Goal: Obtain resource: Obtain resource

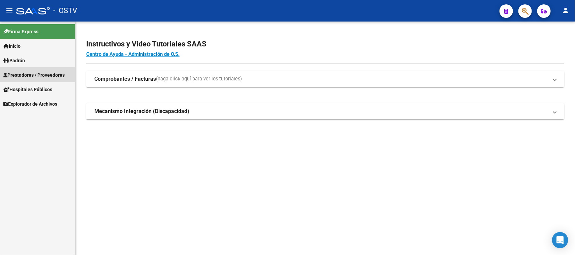
click at [30, 76] on span "Prestadores / Proveedores" at bounding box center [33, 74] width 61 height 7
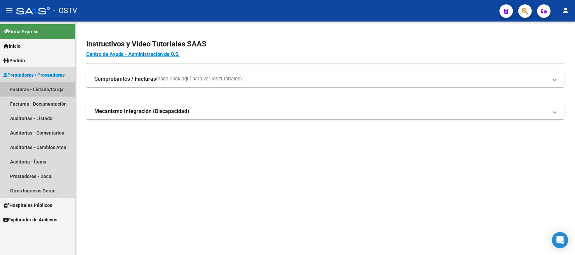
click at [30, 90] on link "Facturas - Listado/Carga" at bounding box center [37, 89] width 75 height 14
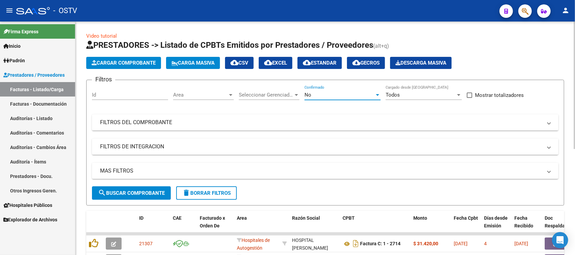
click at [315, 95] on div "No" at bounding box center [340, 95] width 70 height 6
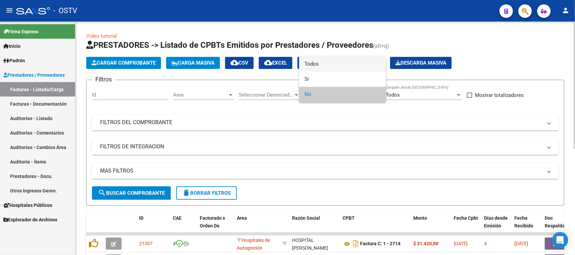
click at [316, 65] on span "Todos" at bounding box center [343, 64] width 76 height 15
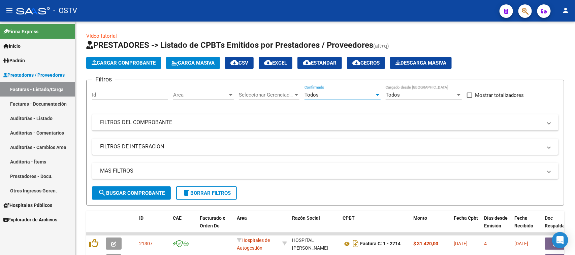
click at [40, 119] on link "Auditorías - Listado" at bounding box center [37, 118] width 75 height 14
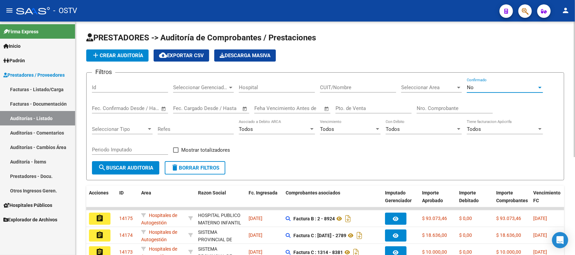
click at [495, 88] on div "No" at bounding box center [502, 88] width 70 height 6
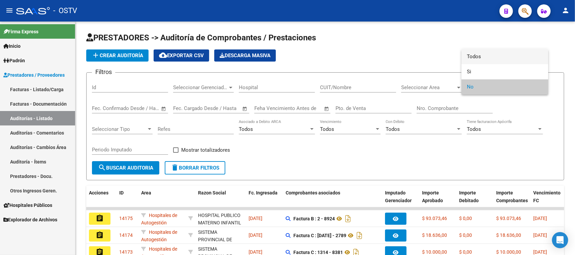
click at [484, 57] on span "Todos" at bounding box center [505, 56] width 76 height 15
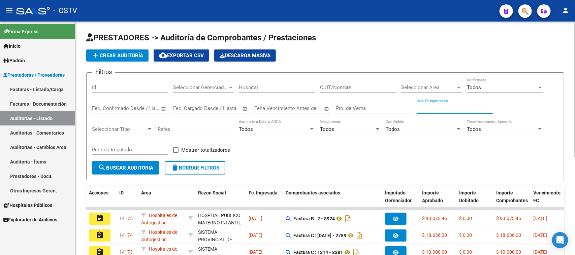
click at [429, 107] on input "Nro. Comprobante" at bounding box center [455, 108] width 76 height 6
click at [423, 106] on input "Nro. Comprobante" at bounding box center [455, 108] width 76 height 6
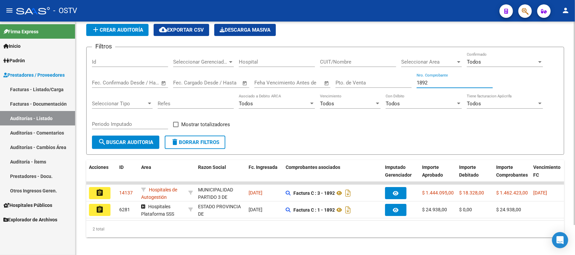
scroll to position [35, 0]
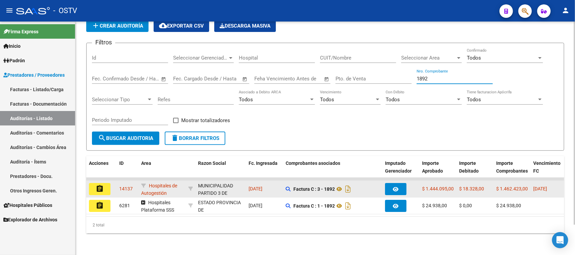
type input "1892"
click at [105, 185] on button "assignment" at bounding box center [100, 189] width 22 height 12
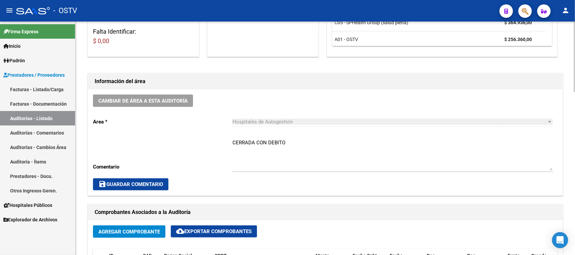
scroll to position [168, 0]
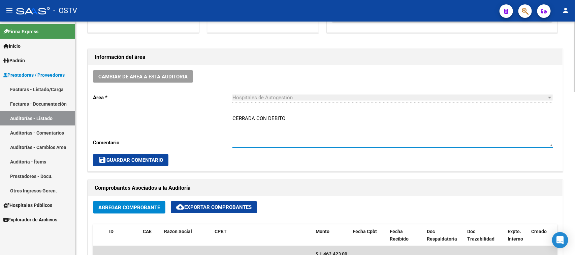
drag, startPoint x: 284, startPoint y: 117, endPoint x: 267, endPoint y: 118, distance: 16.9
click at [267, 118] on textarea "CERRADA CON DEBITO" at bounding box center [392, 131] width 321 height 32
type textarea "CERRADA CON NC"
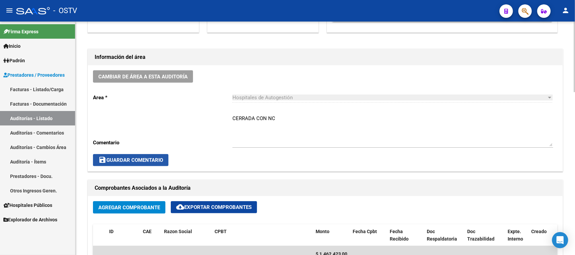
click at [143, 159] on span "save Guardar Comentario" at bounding box center [130, 160] width 65 height 6
click at [157, 161] on span "save Guardar Comentario" at bounding box center [130, 160] width 65 height 6
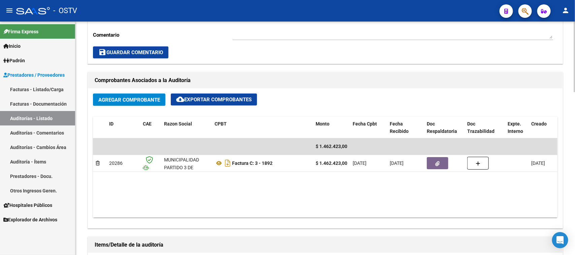
scroll to position [295, 0]
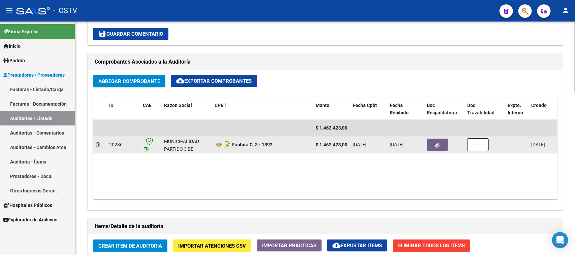
click at [432, 149] on button "button" at bounding box center [438, 145] width 22 height 12
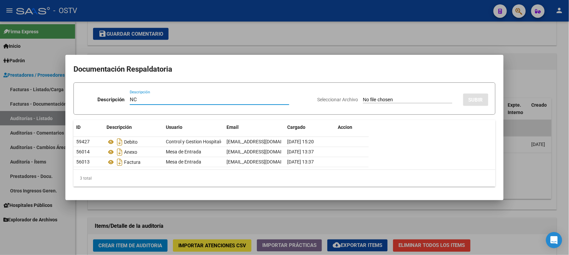
type input "NC"
click at [363, 99] on input "Seleccionar Archivo" at bounding box center [407, 100] width 89 height 6
type input "C:\fakepath\3-1892.pdf"
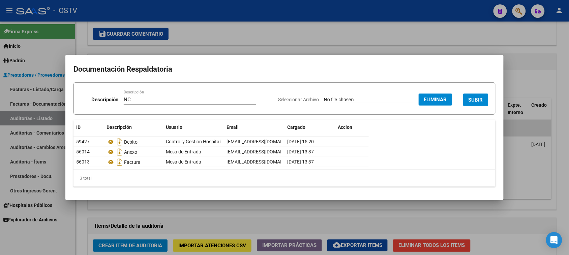
click at [470, 99] on span "SUBIR" at bounding box center [475, 100] width 14 height 6
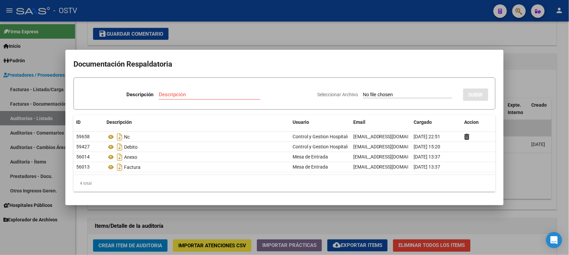
click at [510, 154] on div at bounding box center [284, 127] width 569 height 255
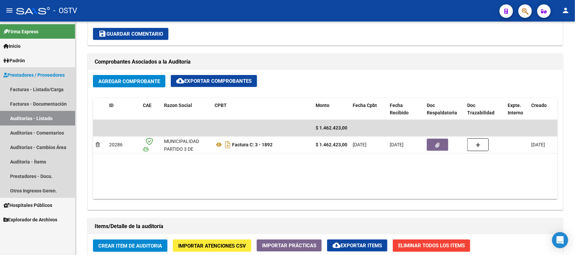
click at [44, 118] on link "Auditorías - Listado" at bounding box center [37, 118] width 75 height 14
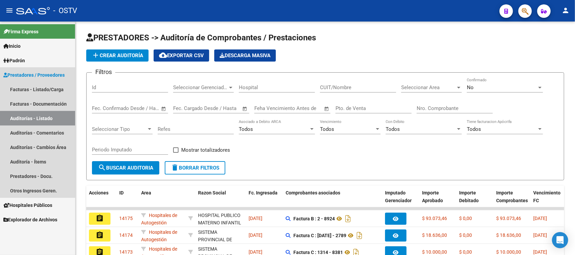
click at [53, 121] on link "Auditorías - Listado" at bounding box center [37, 118] width 75 height 14
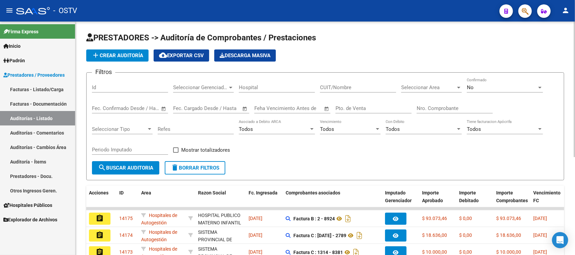
click at [440, 107] on input "Nro. Comprobante" at bounding box center [455, 108] width 76 height 6
drag, startPoint x: 438, startPoint y: 110, endPoint x: 395, endPoint y: 110, distance: 43.1
click at [395, 110] on div "Filtros Id Seleccionar Gerenciador Seleccionar Gerenciador Hospital CUIT/Nombre…" at bounding box center [325, 119] width 467 height 83
click at [369, 108] on input "Pto. de Venta" at bounding box center [374, 108] width 76 height 6
type input "2"
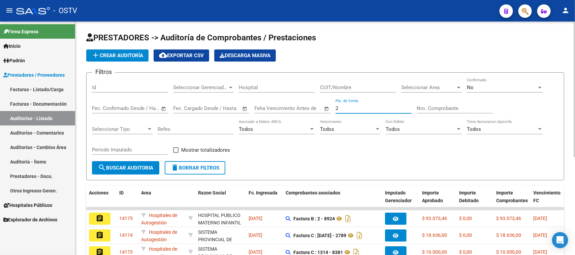
click at [458, 108] on input "Nro. Comprobante" at bounding box center [455, 108] width 76 height 6
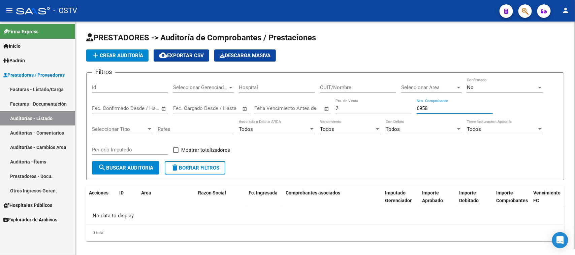
drag, startPoint x: 432, startPoint y: 107, endPoint x: 422, endPoint y: 107, distance: 10.1
click at [422, 107] on input "6958" at bounding box center [455, 108] width 76 height 6
drag, startPoint x: 435, startPoint y: 108, endPoint x: 390, endPoint y: 105, distance: 45.3
click at [390, 105] on div "Filtros Id Seleccionar Gerenciador Seleccionar Gerenciador Hospital CUIT/Nombre…" at bounding box center [325, 119] width 467 height 83
drag, startPoint x: 433, startPoint y: 105, endPoint x: 384, endPoint y: 105, distance: 48.9
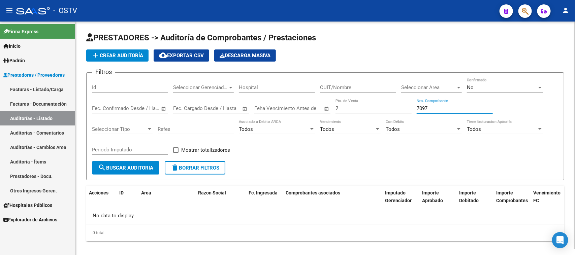
click at [388, 104] on div "Filtros Id Seleccionar Gerenciador Seleccionar Gerenciador Hospital CUIT/Nombre…" at bounding box center [325, 119] width 467 height 83
drag, startPoint x: 444, startPoint y: 108, endPoint x: 390, endPoint y: 105, distance: 53.7
click at [390, 105] on div "Filtros Id Seleccionar Gerenciador Seleccionar Gerenciador Hospital CUIT/Nombre…" at bounding box center [325, 119] width 467 height 83
drag, startPoint x: 432, startPoint y: 104, endPoint x: 403, endPoint y: 103, distance: 29.3
click at [404, 103] on div "Filtros Id Seleccionar Gerenciador Seleccionar Gerenciador Hospital CUIT/Nombre…" at bounding box center [325, 119] width 467 height 83
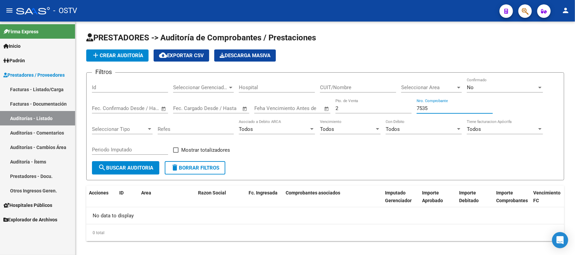
type input "7535"
click at [56, 91] on link "Facturas - Listado/Carga" at bounding box center [37, 89] width 75 height 14
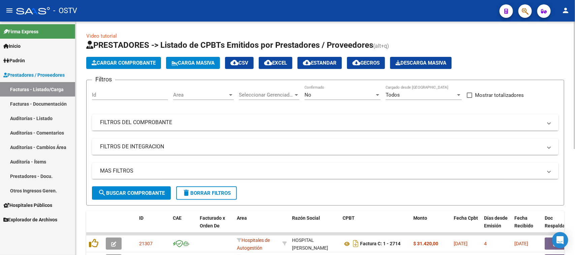
click at [242, 121] on mat-panel-title "FILTROS DEL COMPROBANTE" at bounding box center [321, 122] width 442 height 7
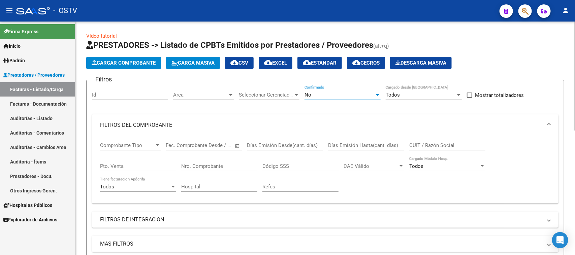
click at [317, 96] on div "No" at bounding box center [340, 95] width 70 height 6
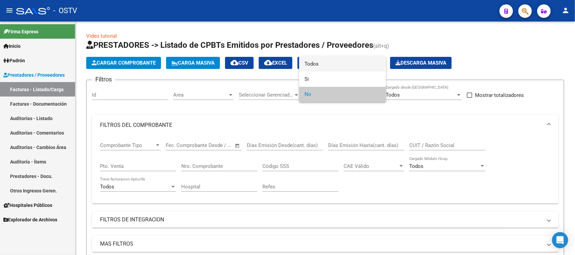
click at [318, 66] on span "Todos" at bounding box center [343, 64] width 76 height 15
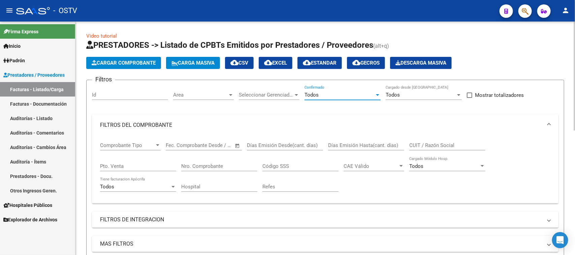
click at [142, 165] on input "Pto. Venta" at bounding box center [138, 166] width 76 height 6
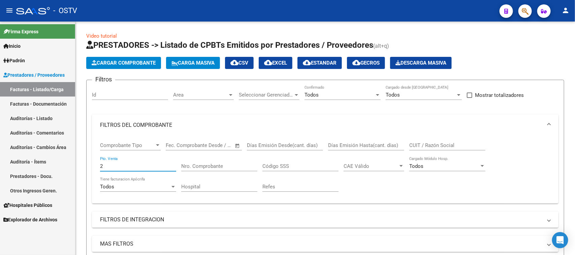
type input "2"
click at [191, 166] on input "Nro. Comprobante" at bounding box center [219, 166] width 76 height 6
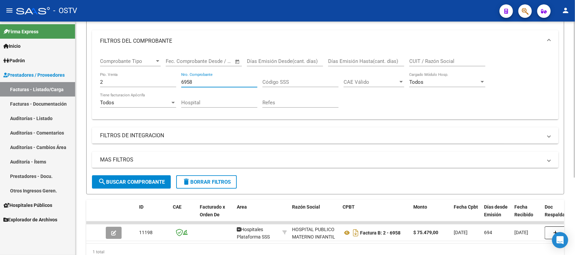
scroll to position [116, 0]
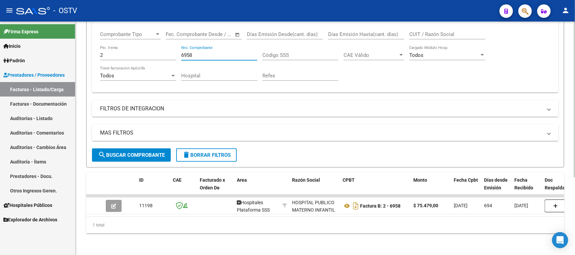
drag, startPoint x: 193, startPoint y: 48, endPoint x: 186, endPoint y: 48, distance: 6.7
click at [186, 52] on input "6958" at bounding box center [219, 55] width 76 height 6
drag, startPoint x: 202, startPoint y: 48, endPoint x: 176, endPoint y: 48, distance: 26.6
click at [176, 48] on div "Comprobante Tipo Comprobante Tipo Fecha inicio – Fecha fin Fec. Comprobante Des…" at bounding box center [325, 56] width 450 height 62
drag, startPoint x: 191, startPoint y: 50, endPoint x: 172, endPoint y: 50, distance: 19.2
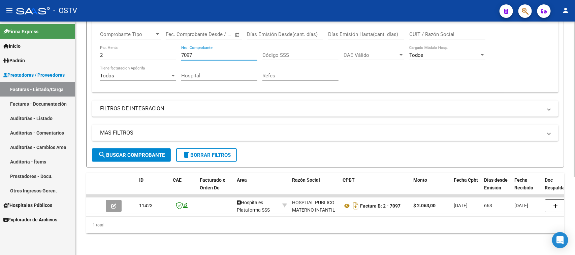
click at [172, 50] on div "Comprobante Tipo Comprobante Tipo Fecha inicio – Fecha fin Fec. Comprobante Des…" at bounding box center [325, 56] width 450 height 62
type input "7274"
click at [135, 52] on input "2" at bounding box center [138, 55] width 76 height 6
type input "25"
drag, startPoint x: 195, startPoint y: 48, endPoint x: 167, endPoint y: 48, distance: 27.3
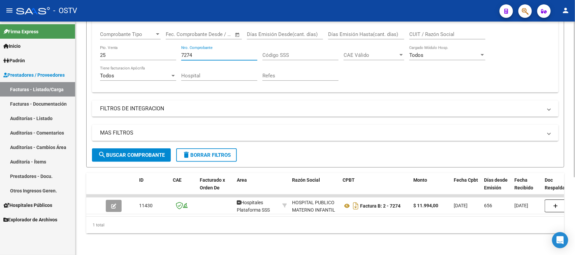
click at [167, 48] on div "Comprobante Tipo Comprobante Tipo Fecha inicio – Fecha fin Fec. Comprobante Des…" at bounding box center [325, 56] width 450 height 62
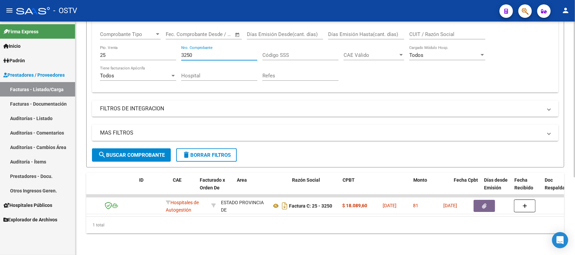
scroll to position [0, 0]
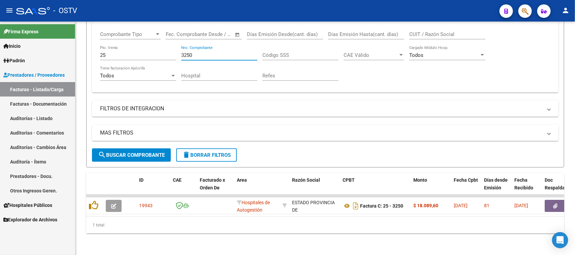
type input "3250"
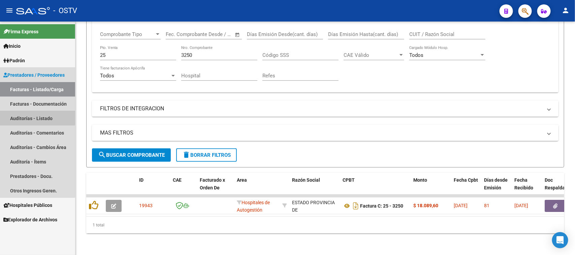
click at [30, 115] on link "Auditorías - Listado" at bounding box center [37, 118] width 75 height 14
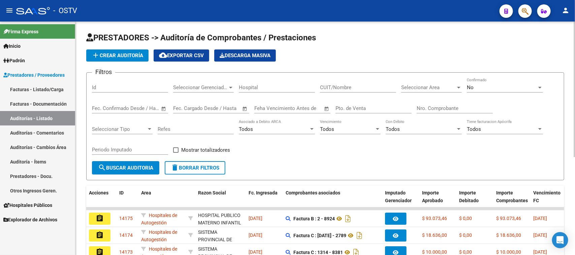
click at [373, 107] on input "Pto. de Venta" at bounding box center [374, 108] width 76 height 6
type input "107"
click at [423, 105] on input "Nro. Comprobante" at bounding box center [455, 108] width 76 height 6
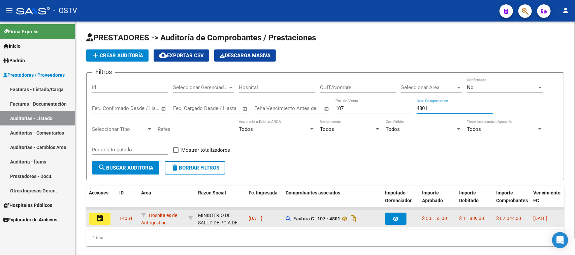
type input "4801"
click at [105, 219] on button "assignment" at bounding box center [100, 219] width 22 height 12
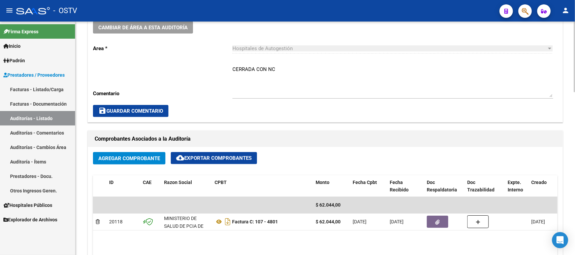
scroll to position [295, 0]
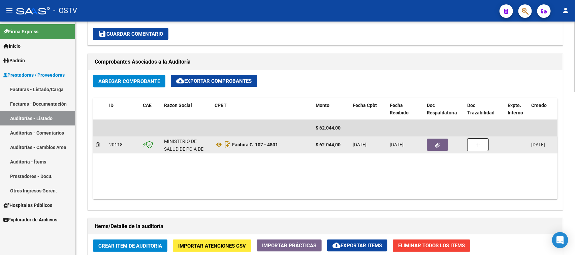
click at [443, 145] on button "button" at bounding box center [438, 145] width 22 height 12
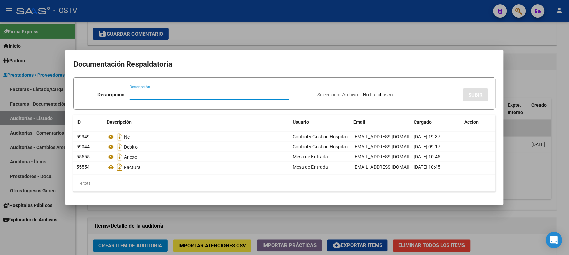
click at [533, 176] on div at bounding box center [284, 127] width 569 height 255
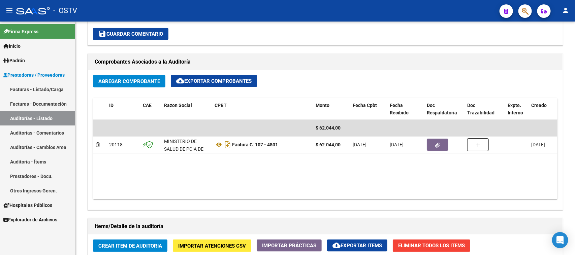
click at [46, 119] on link "Auditorías - Listado" at bounding box center [37, 118] width 75 height 14
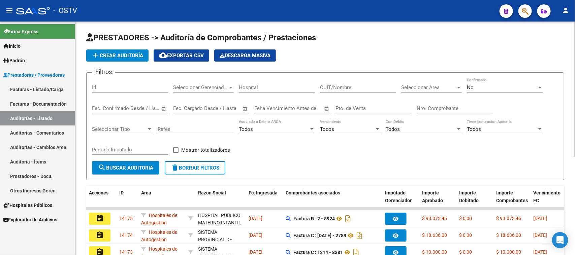
click at [357, 108] on input "Pto. de Venta" at bounding box center [374, 108] width 76 height 6
type input "1"
click at [428, 107] on input "Nro. Comprobante" at bounding box center [455, 108] width 76 height 6
click at [511, 89] on div "No" at bounding box center [502, 88] width 70 height 6
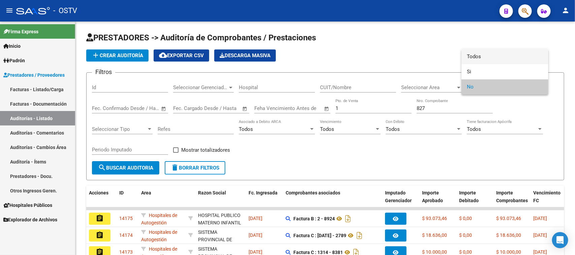
click at [479, 56] on span "Todos" at bounding box center [505, 56] width 76 height 15
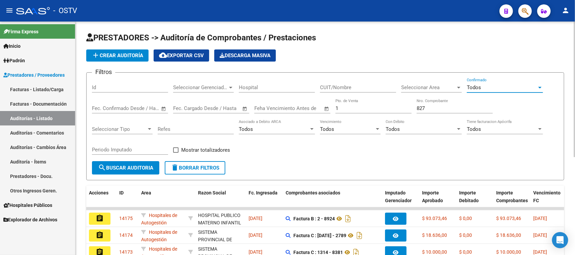
click at [430, 108] on input "827" at bounding box center [455, 108] width 76 height 6
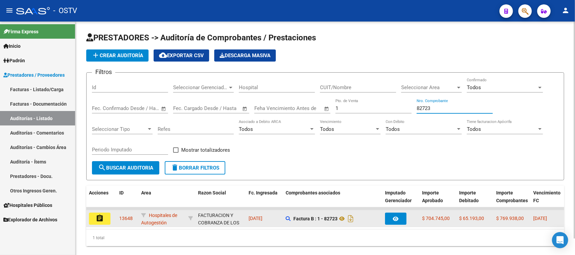
type input "82723"
click at [107, 217] on button "assignment" at bounding box center [100, 219] width 22 height 12
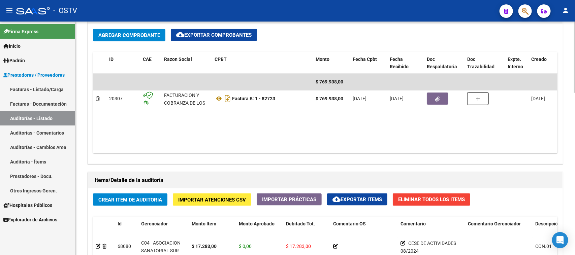
scroll to position [337, 0]
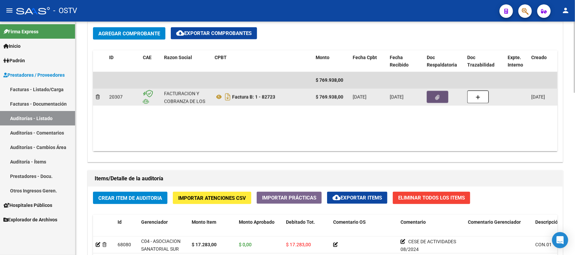
click at [434, 95] on button "button" at bounding box center [438, 97] width 22 height 12
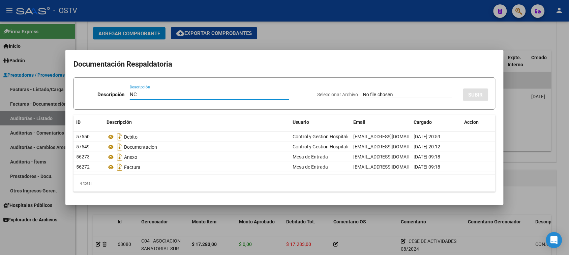
type input "NC"
click at [370, 96] on input "Seleccionar Archivo" at bounding box center [407, 95] width 89 height 6
type input "C:\fakepath\1-82723.pdf"
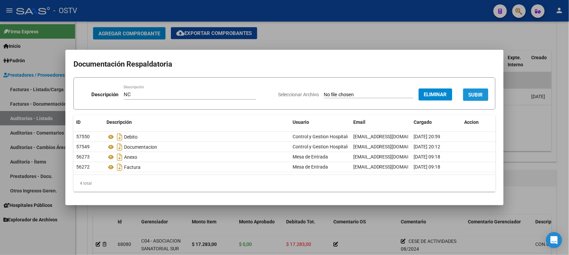
click at [481, 94] on span "SUBIR" at bounding box center [475, 95] width 14 height 6
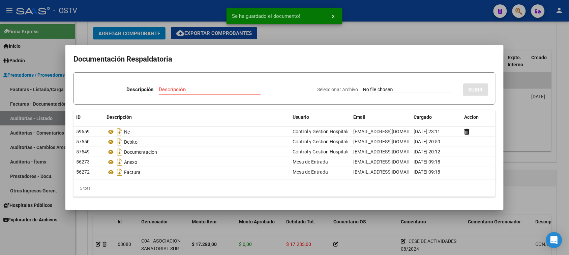
click at [526, 123] on div at bounding box center [284, 127] width 569 height 255
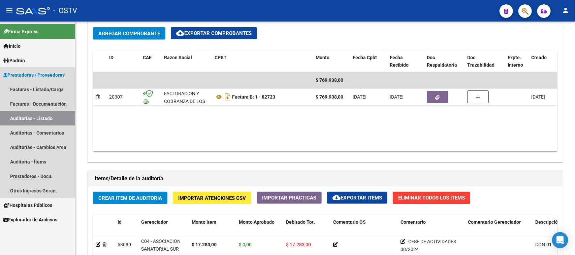
click at [42, 118] on link "Auditorías - Listado" at bounding box center [37, 118] width 75 height 14
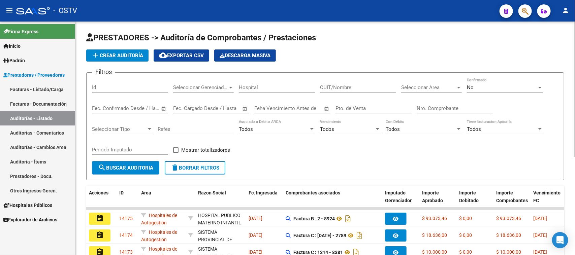
click at [474, 90] on div "No" at bounding box center [502, 88] width 70 height 6
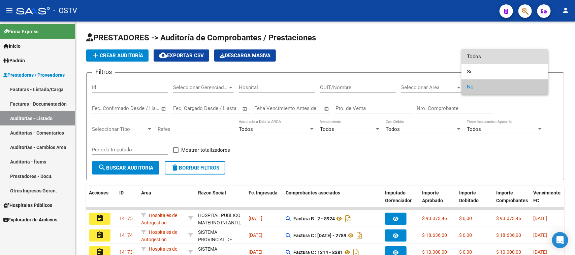
click at [477, 56] on span "Todos" at bounding box center [505, 56] width 76 height 15
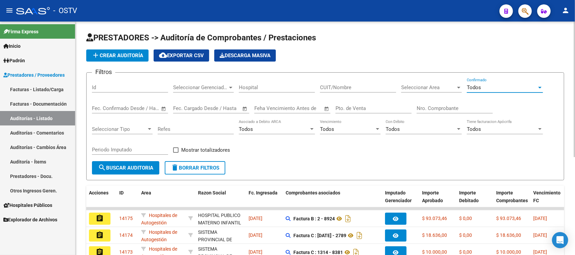
click at [368, 105] on input "Pto. de Venta" at bounding box center [374, 108] width 76 height 6
type input "3"
click at [445, 108] on input "Nro. Comprobante" at bounding box center [455, 108] width 76 height 6
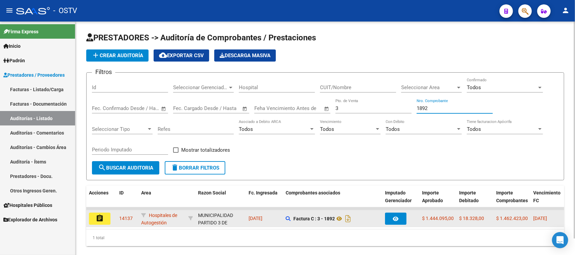
type input "1892"
click at [103, 219] on mat-icon "assignment" at bounding box center [100, 219] width 8 height 8
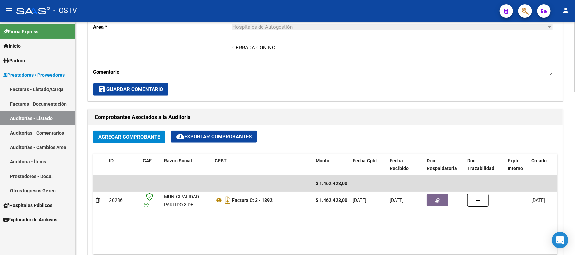
scroll to position [337, 0]
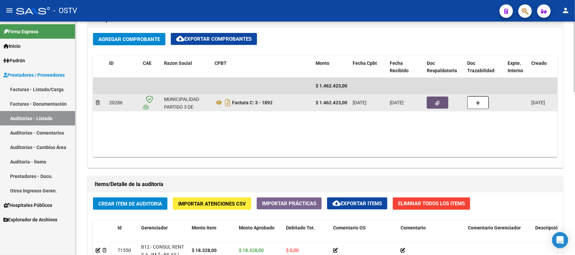
click at [434, 105] on button "button" at bounding box center [438, 103] width 22 height 12
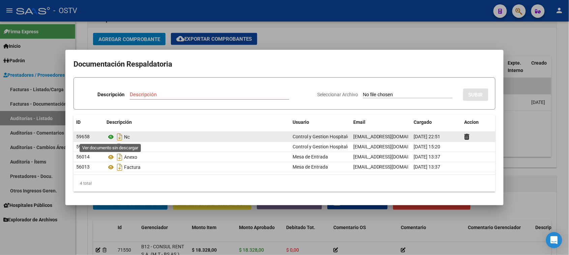
click at [112, 137] on icon at bounding box center [110, 137] width 9 height 8
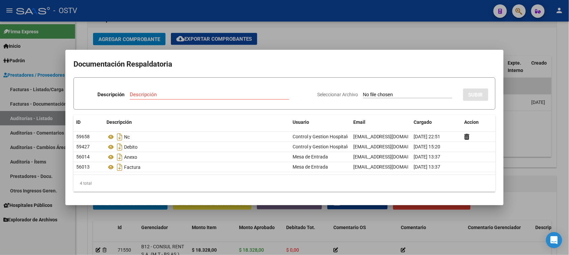
click at [411, 39] on div at bounding box center [284, 127] width 569 height 255
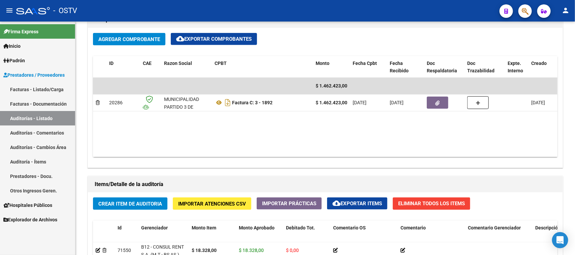
click at [54, 117] on link "Auditorías - Listado" at bounding box center [37, 118] width 75 height 14
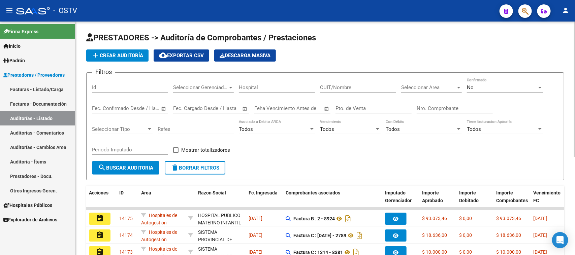
click at [369, 111] on div "Pto. de Venta" at bounding box center [374, 106] width 76 height 14
type input "1"
click at [422, 105] on input "Nro. Comprobante" at bounding box center [455, 108] width 76 height 6
click at [433, 108] on input "833" at bounding box center [455, 108] width 76 height 6
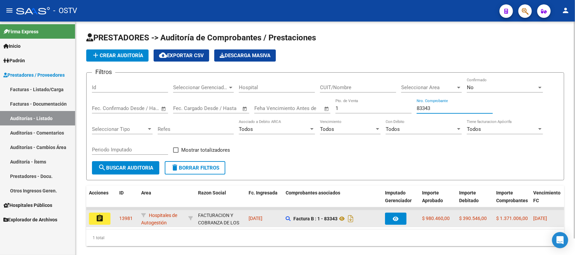
type input "83343"
click at [101, 219] on mat-icon "assignment" at bounding box center [100, 219] width 8 height 8
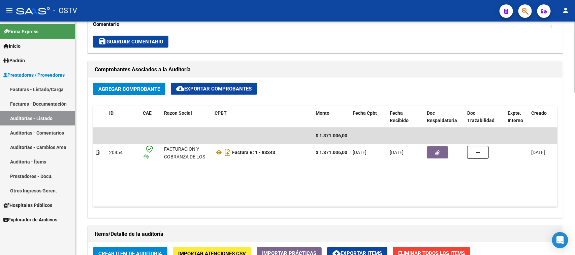
scroll to position [337, 0]
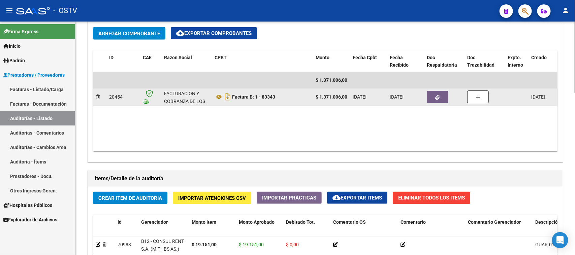
click at [436, 95] on icon "button" at bounding box center [438, 97] width 4 height 5
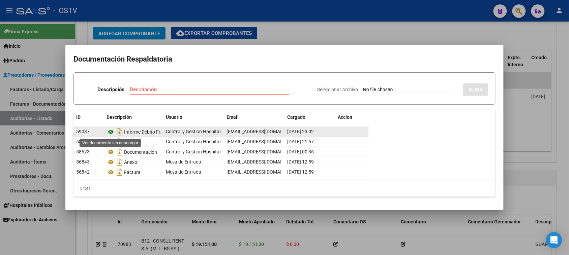
click at [110, 132] on icon at bounding box center [110, 132] width 9 height 8
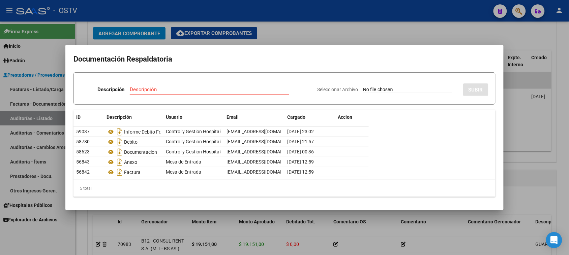
click at [343, 32] on div at bounding box center [284, 127] width 569 height 255
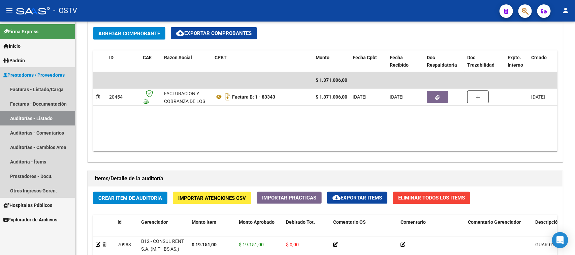
click at [29, 117] on link "Auditorías - Listado" at bounding box center [37, 118] width 75 height 14
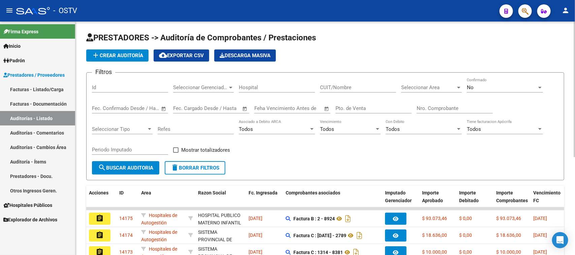
click at [482, 86] on div "No" at bounding box center [502, 88] width 70 height 6
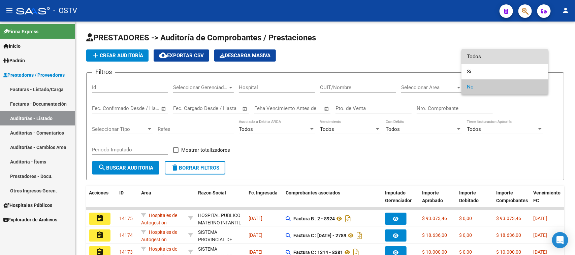
click at [479, 60] on span "Todos" at bounding box center [505, 56] width 76 height 15
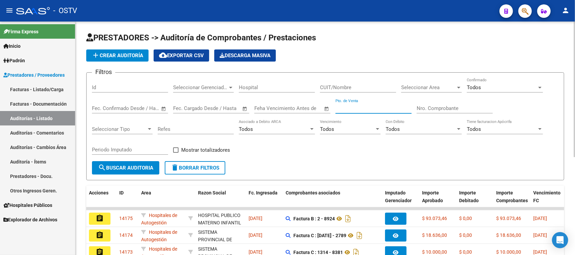
click at [381, 106] on input "Pto. de Venta" at bounding box center [374, 108] width 76 height 6
type input "6"
click at [459, 106] on input "Nro. Comprobante" at bounding box center [455, 108] width 76 height 6
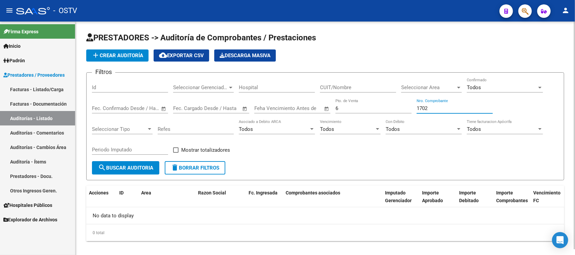
click at [432, 108] on input "1702" at bounding box center [455, 108] width 76 height 6
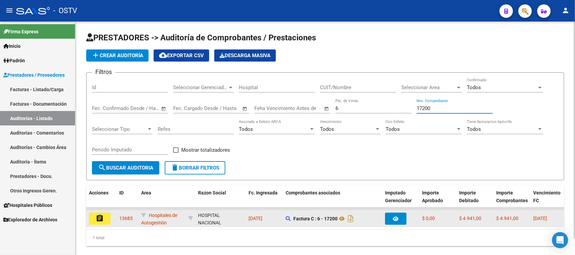
type input "17200"
click at [98, 216] on mat-icon "assignment" at bounding box center [100, 219] width 8 height 8
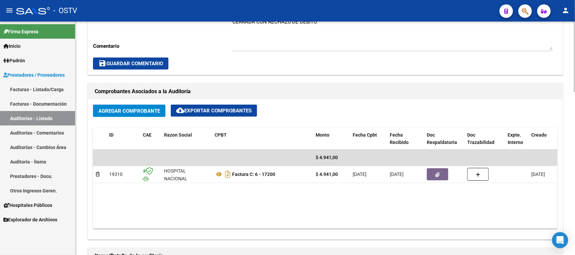
scroll to position [295, 0]
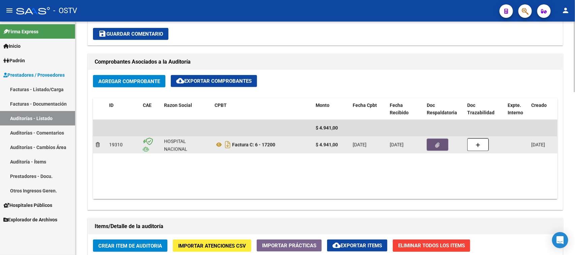
click at [428, 144] on button "button" at bounding box center [438, 145] width 22 height 12
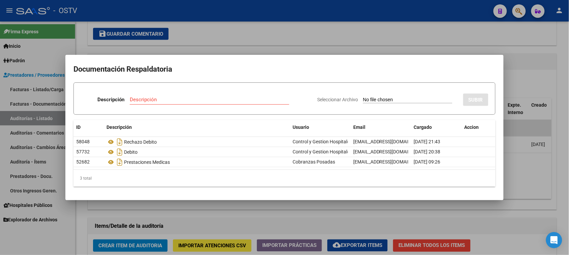
click at [531, 156] on div at bounding box center [284, 127] width 569 height 255
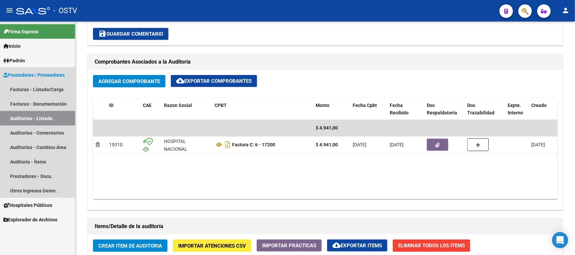
click at [48, 117] on link "Auditorías - Listado" at bounding box center [37, 118] width 75 height 14
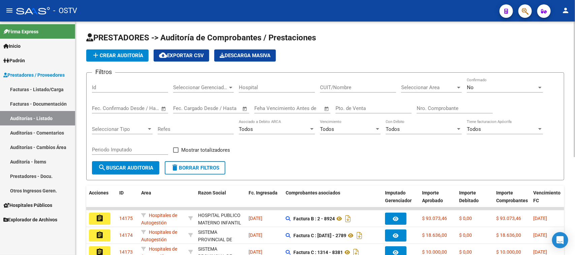
click at [418, 105] on input "Nro. Comprobante" at bounding box center [455, 108] width 76 height 6
type input "83584"
click at [383, 107] on input "Pto. de Venta" at bounding box center [374, 108] width 76 height 6
type input "1"
click at [482, 85] on div "No" at bounding box center [502, 88] width 70 height 6
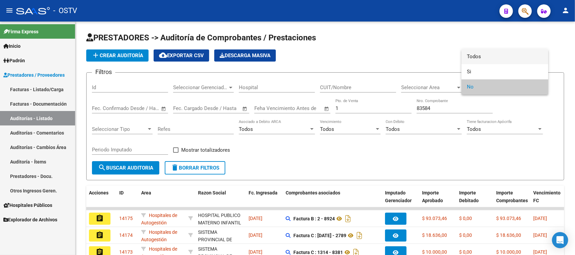
click at [479, 54] on span "Todos" at bounding box center [505, 56] width 76 height 15
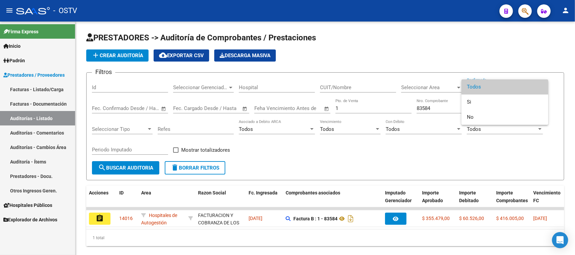
click at [103, 217] on div at bounding box center [287, 127] width 575 height 255
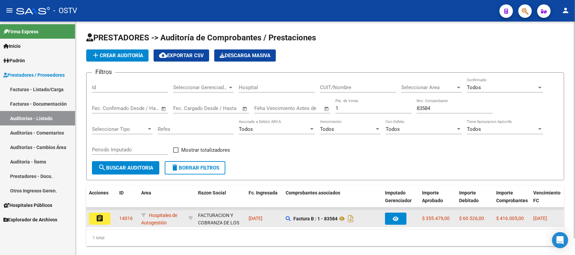
click at [103, 218] on mat-icon "assignment" at bounding box center [100, 219] width 8 height 8
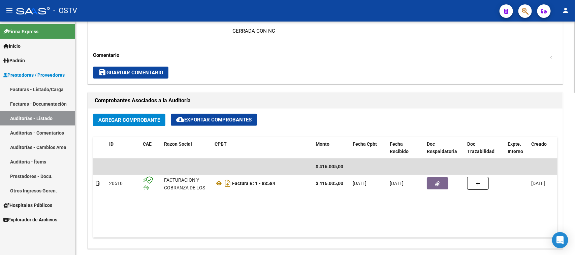
scroll to position [253, 0]
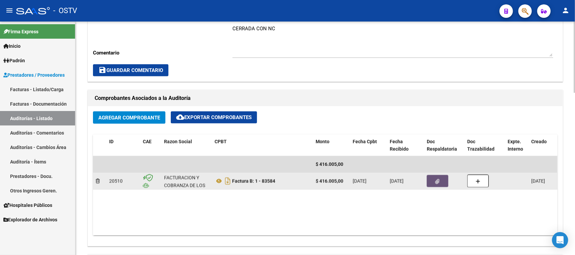
click at [432, 182] on button "button" at bounding box center [438, 181] width 22 height 12
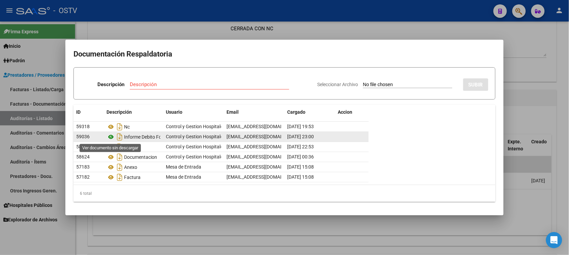
click at [112, 136] on icon at bounding box center [110, 137] width 9 height 8
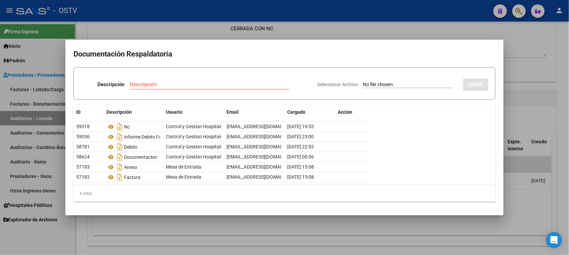
click at [536, 199] on div at bounding box center [284, 127] width 569 height 255
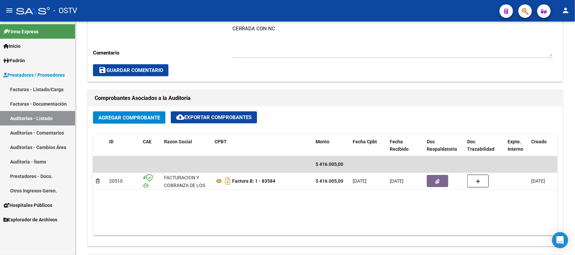
click at [31, 117] on link "Auditorías - Listado" at bounding box center [37, 118] width 75 height 14
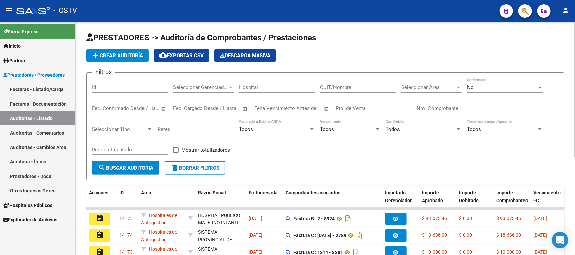
click at [368, 107] on input "Pto. de Venta" at bounding box center [374, 108] width 76 height 6
type input "1"
click at [434, 110] on input "Nro. Comprobante" at bounding box center [455, 108] width 76 height 6
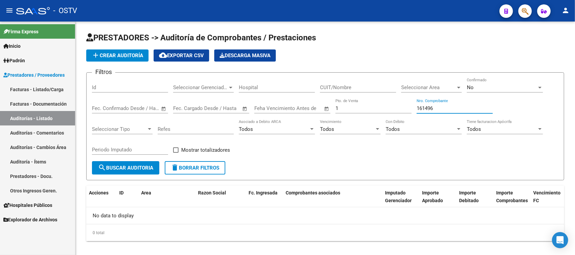
type input "161496"
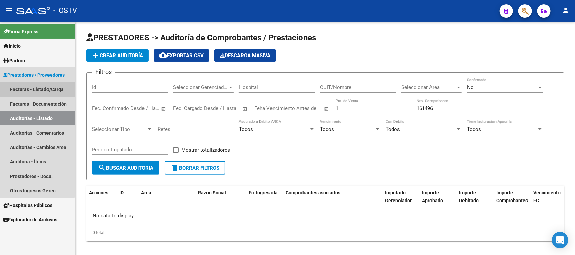
click at [35, 88] on link "Facturas - Listado/Carga" at bounding box center [37, 89] width 75 height 14
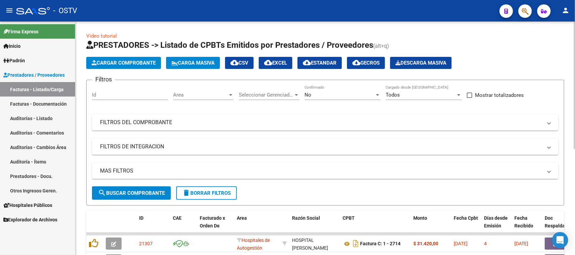
click at [341, 98] on div "No Confirmado" at bounding box center [343, 93] width 76 height 14
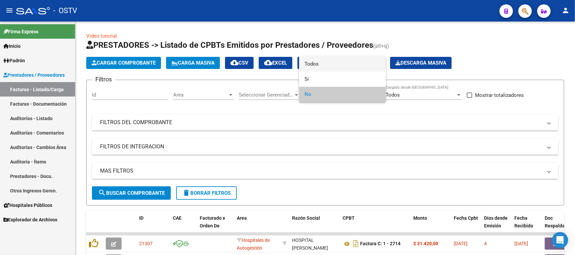
click at [327, 63] on span "Todos" at bounding box center [343, 64] width 76 height 15
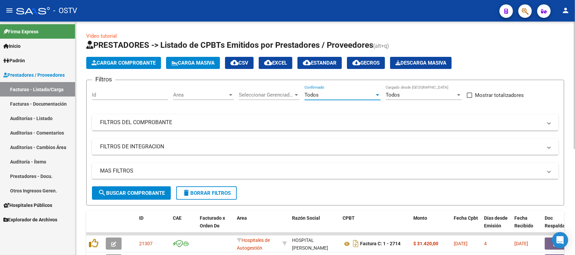
click at [327, 94] on div "Todos" at bounding box center [340, 95] width 70 height 6
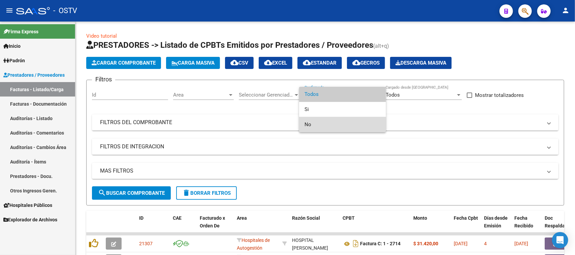
click at [317, 124] on span "No" at bounding box center [343, 124] width 76 height 15
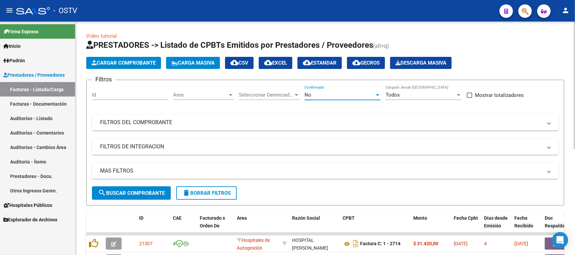
click at [204, 97] on span "Area" at bounding box center [200, 95] width 55 height 6
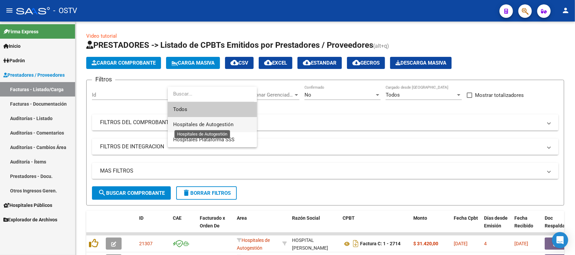
click at [210, 125] on span "Hospitales de Autogestión" at bounding box center [203, 125] width 60 height 6
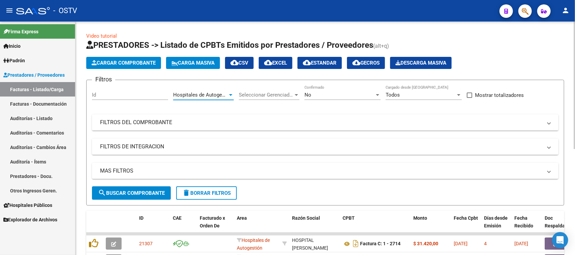
click at [149, 192] on span "search Buscar Comprobante" at bounding box center [131, 193] width 67 height 6
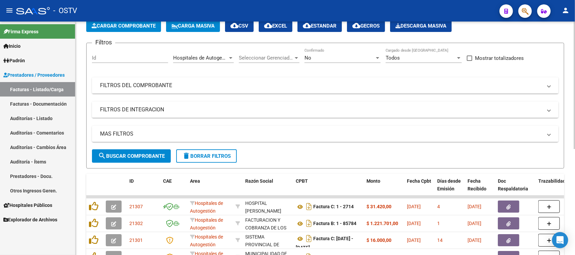
scroll to position [195, 0]
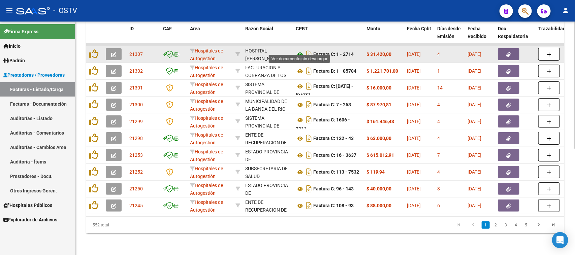
click at [299, 51] on icon at bounding box center [300, 55] width 9 height 8
click at [511, 48] on button "button" at bounding box center [509, 54] width 22 height 12
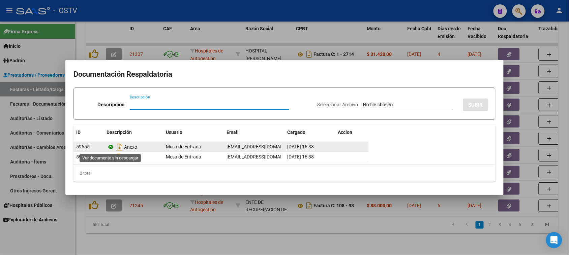
click at [109, 146] on icon at bounding box center [110, 147] width 9 height 8
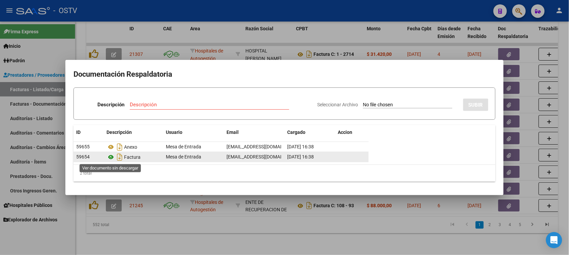
click at [110, 157] on icon at bounding box center [110, 157] width 9 height 8
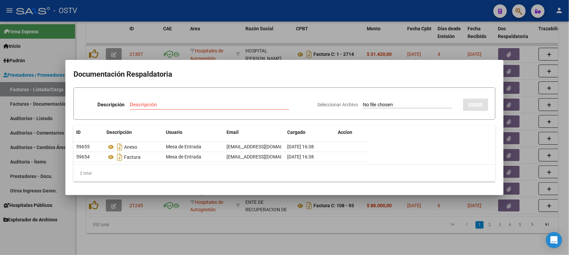
click at [299, 37] on div at bounding box center [284, 127] width 569 height 255
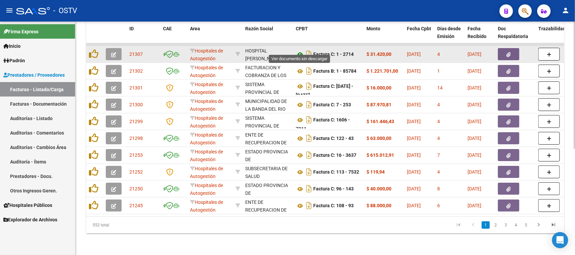
click at [299, 51] on icon at bounding box center [300, 55] width 9 height 8
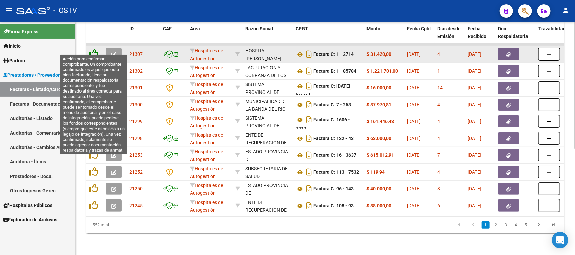
click at [93, 49] on icon at bounding box center [93, 53] width 9 height 9
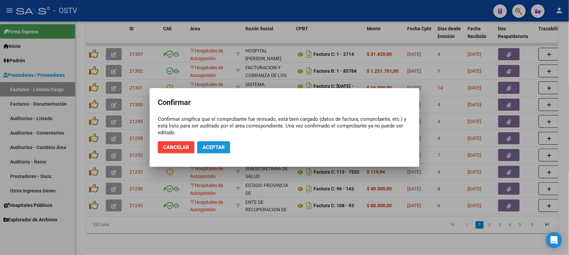
click at [222, 148] on span "Aceptar" at bounding box center [213, 148] width 22 height 6
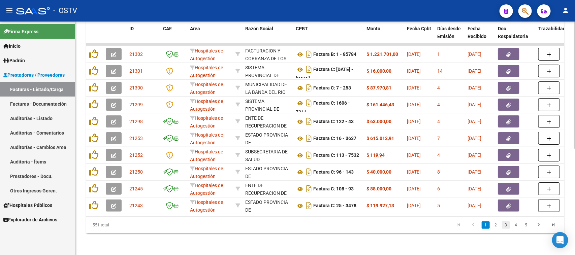
click at [506, 226] on link "3" at bounding box center [506, 225] width 8 height 7
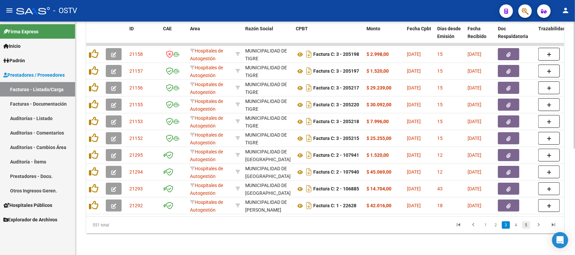
click at [528, 226] on link "5" at bounding box center [526, 225] width 8 height 7
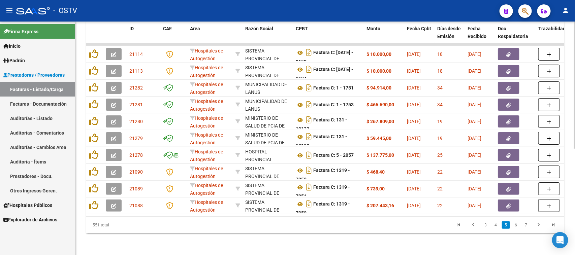
click at [528, 226] on link "7" at bounding box center [526, 225] width 8 height 7
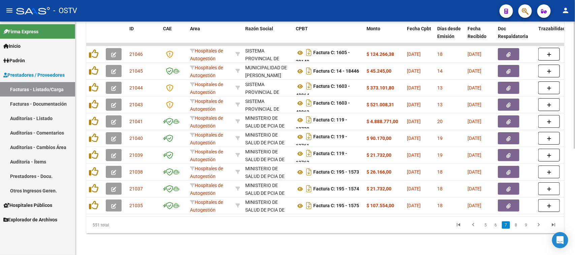
click at [528, 226] on link "9" at bounding box center [526, 225] width 8 height 7
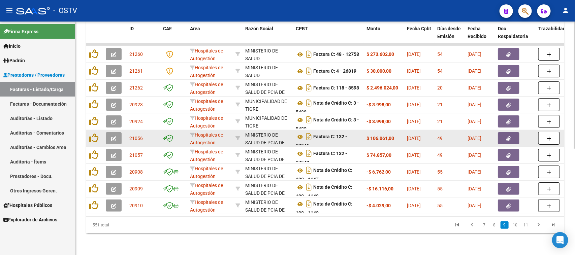
scroll to position [16, 0]
drag, startPoint x: 266, startPoint y: 130, endPoint x: 271, endPoint y: 135, distance: 6.4
click at [271, 135] on div "MINISTERIO DE SALUD DE PCIA DE BSAS 30626983398" at bounding box center [267, 138] width 45 height 14
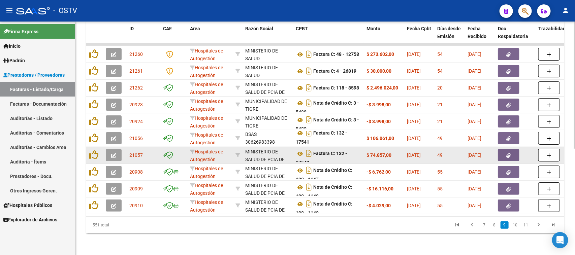
drag, startPoint x: 320, startPoint y: 131, endPoint x: 324, endPoint y: 143, distance: 13.1
click at [324, 143] on datatable-scroller "21260 Hospitales de Autogestión MINISTERIO DE SALUD 30999257182 Factura C: 48 -…" at bounding box center [325, 129] width 478 height 172
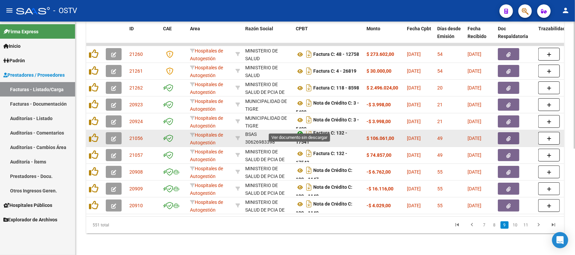
click at [300, 129] on icon at bounding box center [300, 133] width 9 height 8
click at [505, 133] on button "button" at bounding box center [509, 138] width 22 height 12
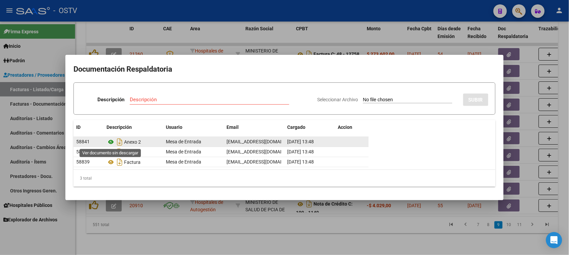
click at [111, 143] on icon at bounding box center [110, 142] width 9 height 8
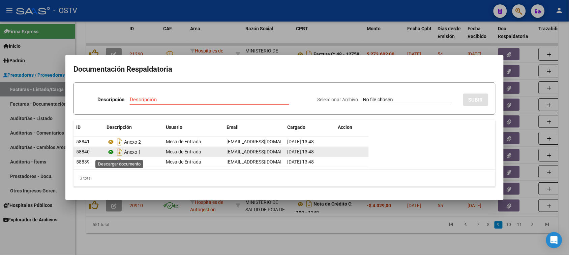
click at [112, 153] on icon at bounding box center [110, 152] width 9 height 8
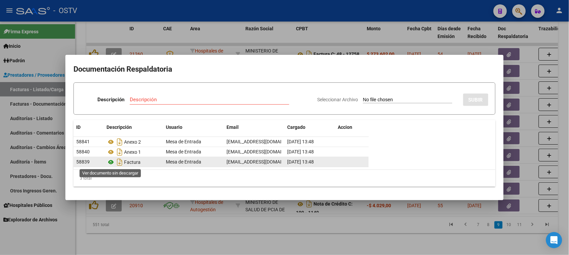
click at [111, 163] on icon at bounding box center [110, 162] width 9 height 8
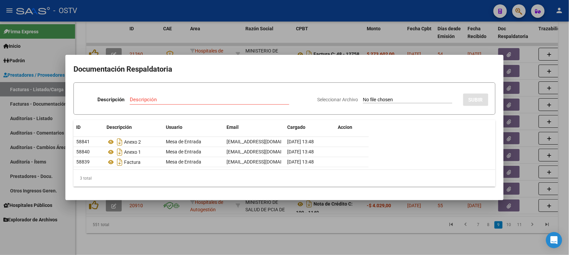
click at [341, 36] on div at bounding box center [284, 127] width 569 height 255
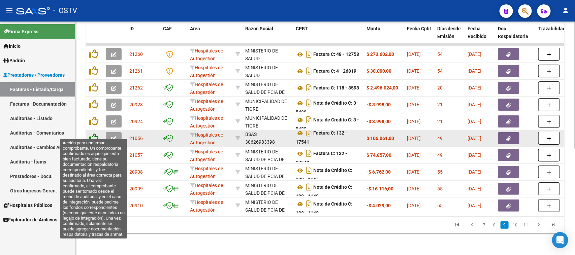
click at [95, 133] on icon at bounding box center [93, 137] width 9 height 9
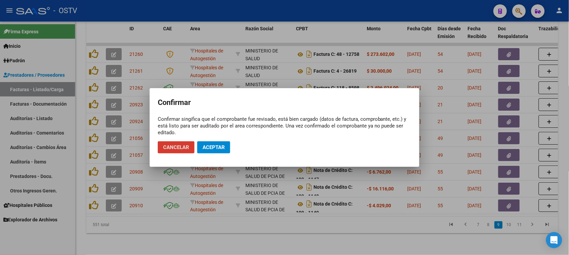
click at [216, 144] on button "Aceptar" at bounding box center [213, 148] width 33 height 12
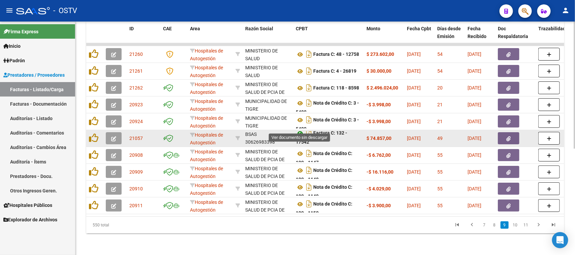
click at [301, 129] on icon at bounding box center [300, 133] width 9 height 8
drag, startPoint x: 366, startPoint y: 132, endPoint x: 476, endPoint y: 131, distance: 109.8
click at [513, 132] on button "button" at bounding box center [509, 138] width 22 height 12
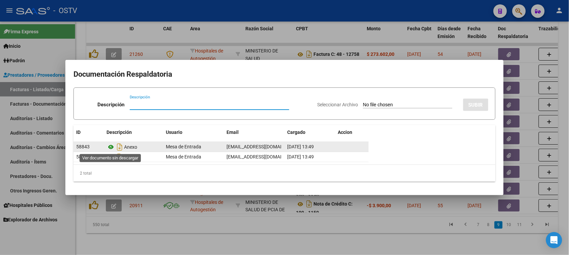
click at [112, 148] on icon at bounding box center [110, 147] width 9 height 8
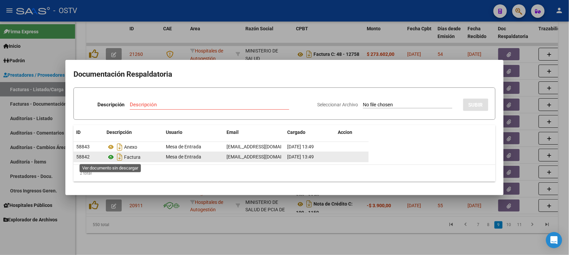
click at [112, 157] on icon at bounding box center [110, 157] width 9 height 8
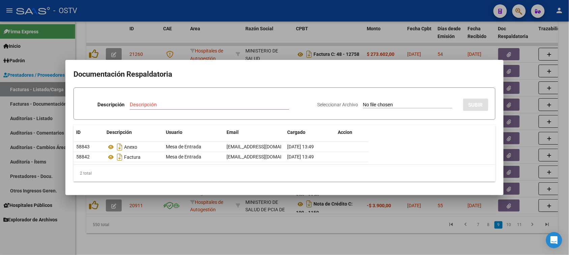
click at [292, 51] on div at bounding box center [284, 127] width 569 height 255
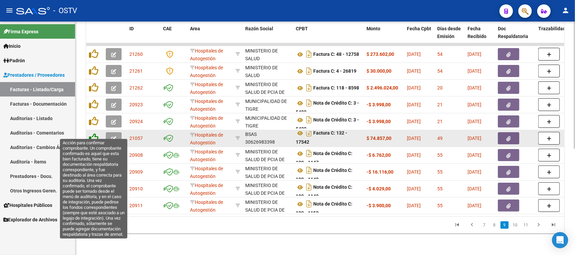
click at [93, 133] on icon at bounding box center [93, 137] width 9 height 9
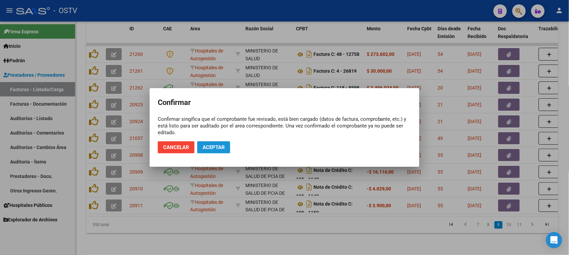
click at [213, 144] on button "Aceptar" at bounding box center [213, 148] width 33 height 12
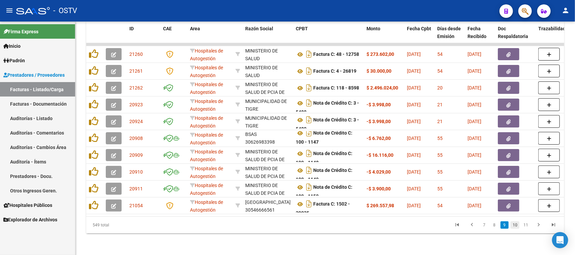
click at [515, 225] on link "10" at bounding box center [515, 225] width 9 height 7
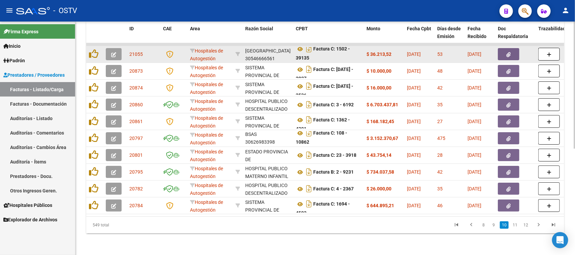
drag, startPoint x: 324, startPoint y: 47, endPoint x: 325, endPoint y: 55, distance: 7.8
click at [325, 55] on datatable-body-cell "Factura C: 1502 - 39135" at bounding box center [328, 54] width 71 height 17
click at [299, 45] on icon at bounding box center [300, 49] width 9 height 8
click at [501, 49] on button "button" at bounding box center [509, 54] width 22 height 12
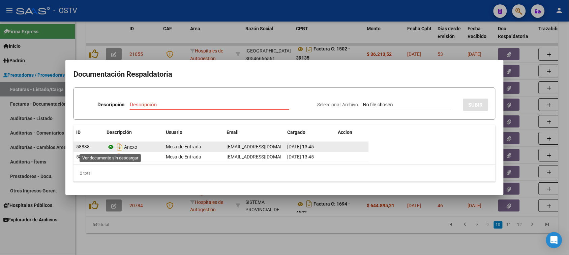
click at [112, 149] on icon at bounding box center [110, 147] width 9 height 8
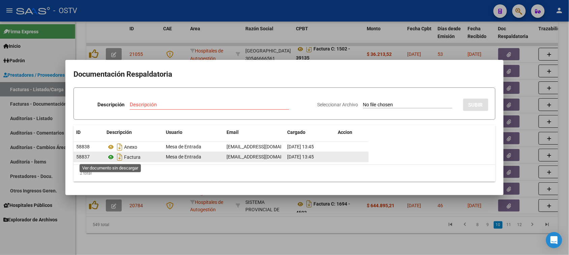
click at [111, 157] on icon at bounding box center [110, 157] width 9 height 8
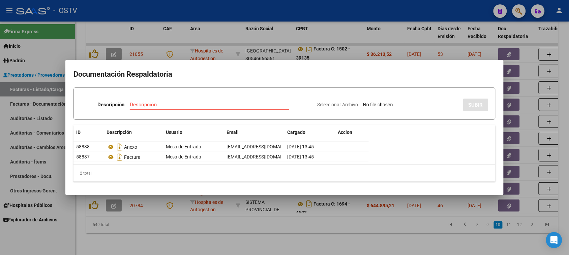
click at [285, 55] on div at bounding box center [284, 127] width 569 height 255
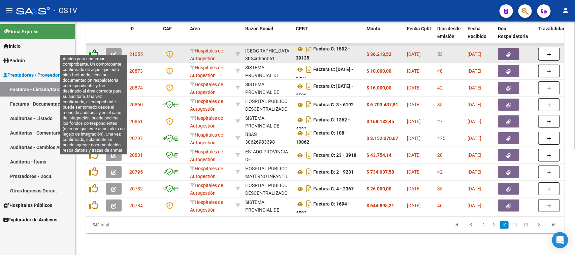
click at [92, 49] on icon at bounding box center [93, 53] width 9 height 9
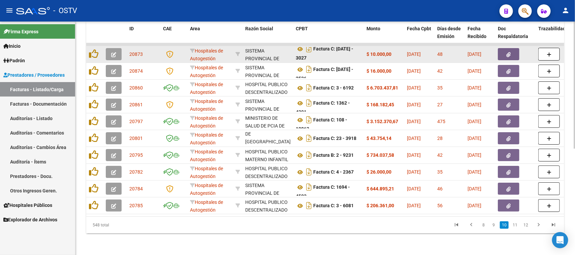
scroll to position [16, 0]
drag, startPoint x: 266, startPoint y: 46, endPoint x: 265, endPoint y: 53, distance: 6.7
click at [265, 53] on div "SISTEMA PROVINCIAL DE SALUD 30691822849" at bounding box center [267, 54] width 45 height 14
click at [299, 45] on icon at bounding box center [300, 49] width 9 height 8
click at [508, 52] on icon "button" at bounding box center [509, 54] width 4 height 5
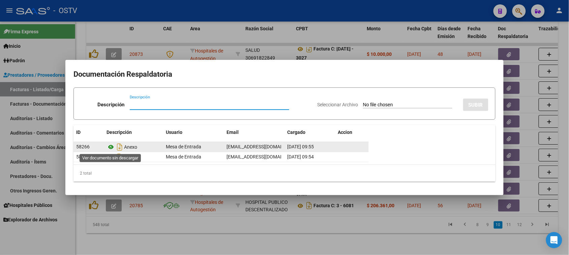
click at [112, 148] on icon at bounding box center [110, 147] width 9 height 8
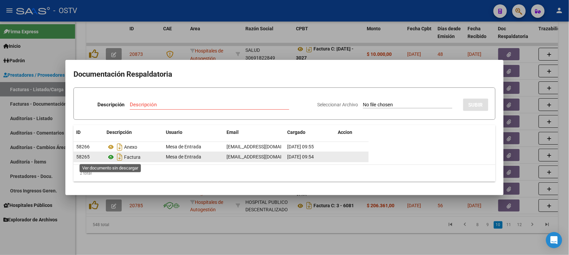
click at [111, 156] on icon at bounding box center [110, 157] width 9 height 8
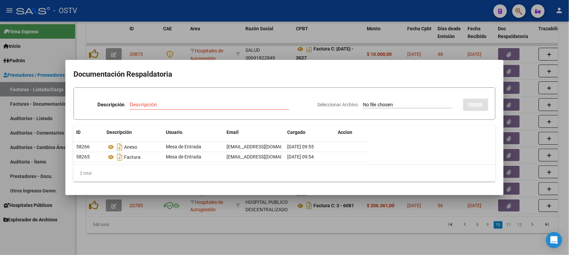
click at [336, 51] on div at bounding box center [284, 127] width 569 height 255
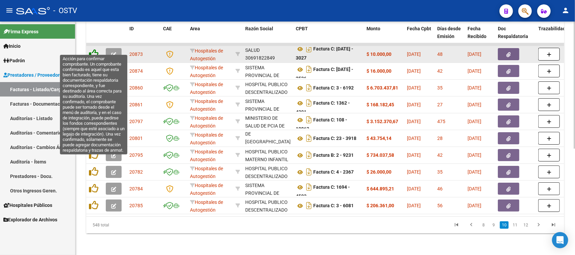
click at [97, 49] on icon at bounding box center [93, 53] width 9 height 9
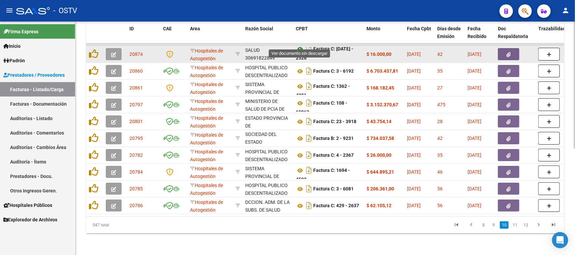
click at [301, 45] on icon at bounding box center [300, 49] width 9 height 8
click at [507, 52] on icon "button" at bounding box center [509, 54] width 4 height 5
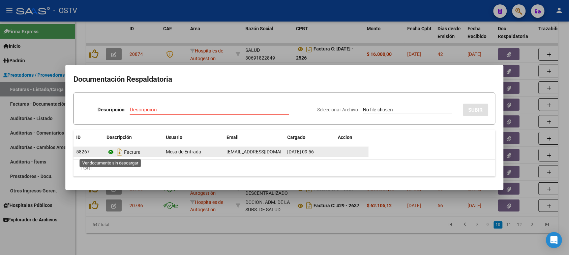
click at [111, 151] on icon at bounding box center [110, 152] width 9 height 8
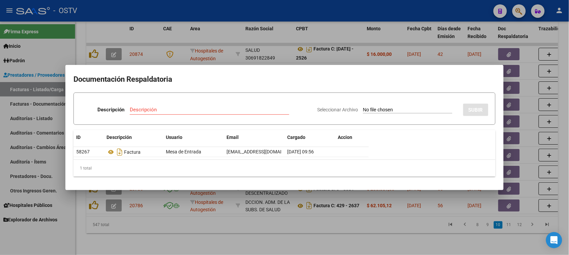
click at [358, 31] on div at bounding box center [284, 127] width 569 height 255
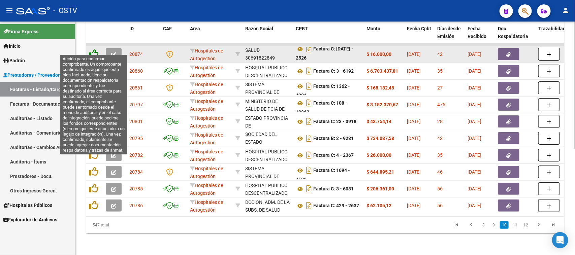
click at [96, 49] on icon at bounding box center [93, 53] width 9 height 9
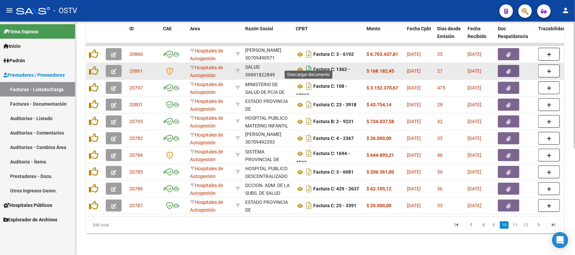
scroll to position [4, 0]
click at [301, 62] on icon at bounding box center [300, 66] width 9 height 8
click at [508, 69] on icon "button" at bounding box center [509, 71] width 4 height 5
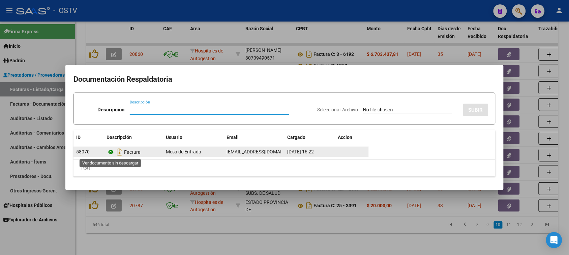
click at [110, 153] on icon at bounding box center [110, 152] width 9 height 8
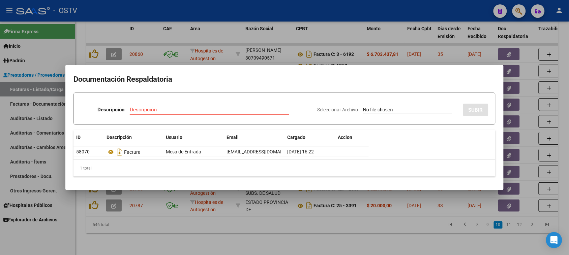
click at [233, 214] on div at bounding box center [284, 127] width 569 height 255
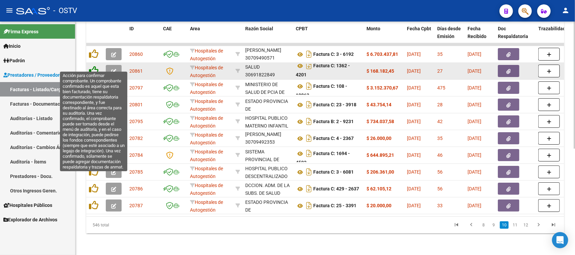
click at [92, 66] on icon at bounding box center [93, 70] width 9 height 9
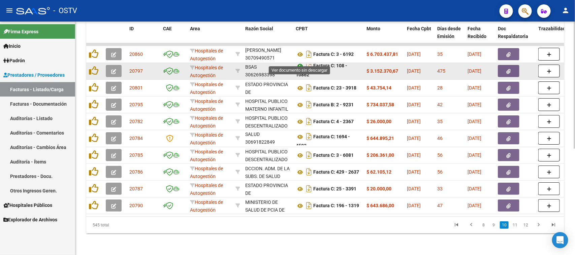
click at [299, 62] on icon at bounding box center [300, 66] width 9 height 8
click at [512, 67] on button "button" at bounding box center [509, 71] width 22 height 12
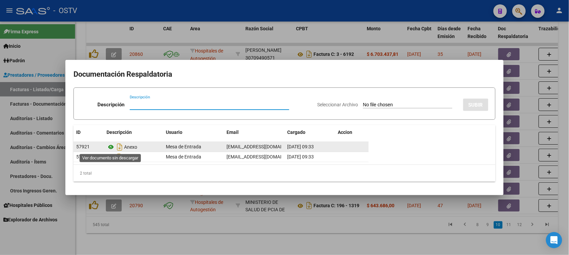
click at [111, 148] on icon at bounding box center [110, 147] width 9 height 8
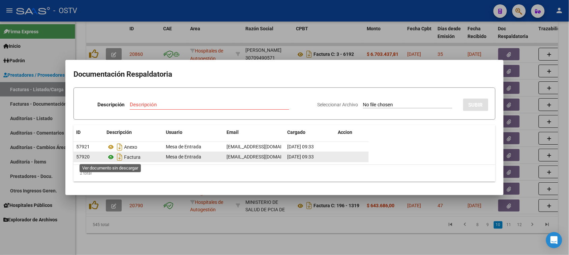
click at [111, 157] on icon at bounding box center [110, 157] width 9 height 8
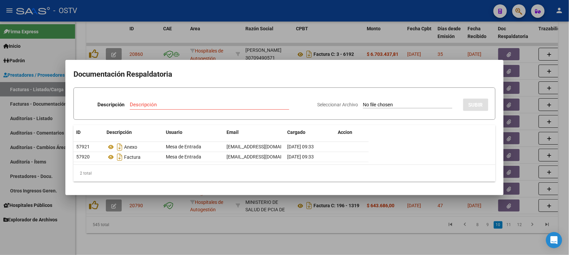
click at [317, 37] on div at bounding box center [284, 127] width 569 height 255
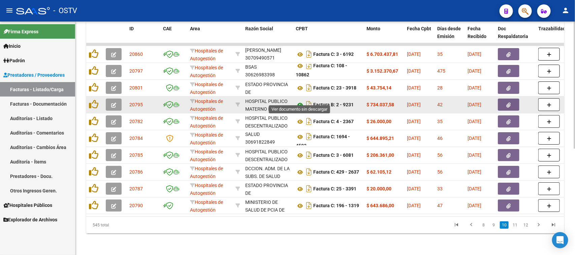
click at [299, 101] on icon at bounding box center [300, 105] width 9 height 8
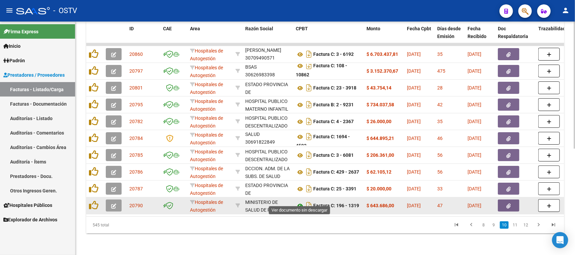
click at [301, 202] on icon at bounding box center [300, 206] width 9 height 8
click at [509, 204] on icon "button" at bounding box center [509, 206] width 4 height 5
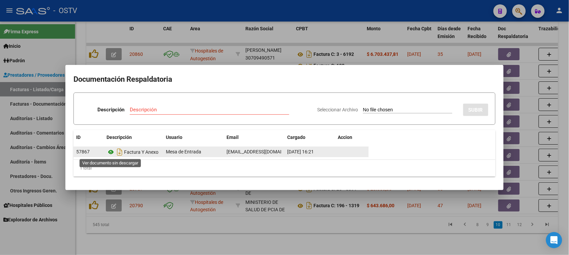
click at [110, 152] on icon at bounding box center [110, 152] width 9 height 8
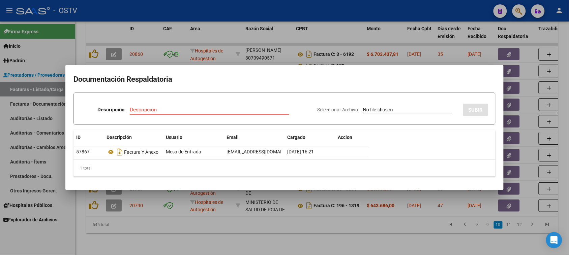
click at [145, 215] on div at bounding box center [284, 127] width 569 height 255
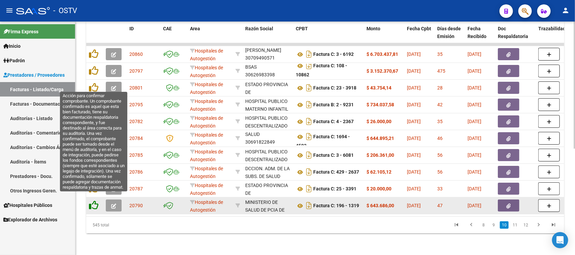
click at [93, 201] on icon at bounding box center [93, 205] width 9 height 9
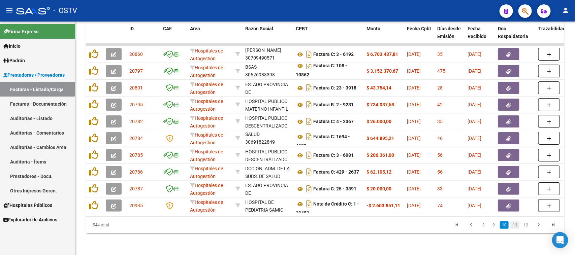
click at [516, 225] on link "11" at bounding box center [515, 225] width 9 height 7
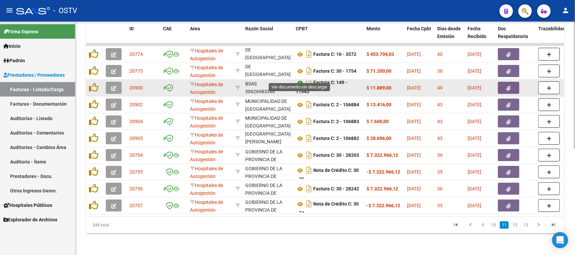
click at [302, 79] on icon at bounding box center [300, 83] width 9 height 8
drag, startPoint x: 341, startPoint y: 81, endPoint x: 458, endPoint y: 79, distance: 116.9
click at [511, 85] on span "button" at bounding box center [509, 88] width 4 height 6
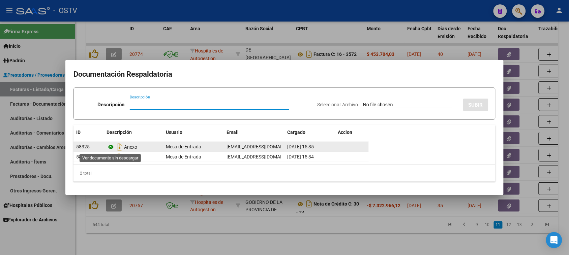
click at [110, 147] on icon at bounding box center [110, 147] width 9 height 8
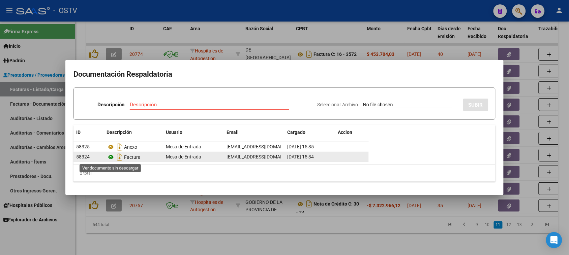
click at [111, 157] on icon at bounding box center [110, 157] width 9 height 8
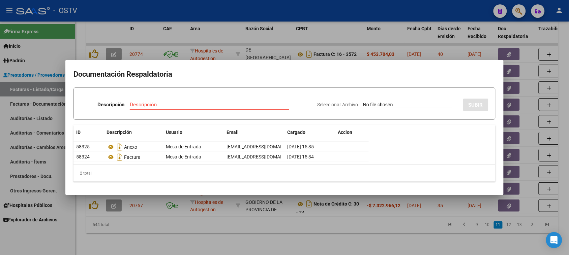
click at [355, 56] on div at bounding box center [284, 127] width 569 height 255
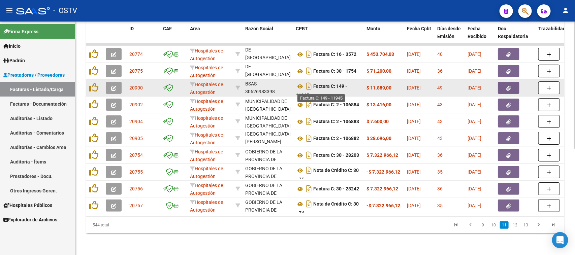
scroll to position [4, 0]
drag, startPoint x: 329, startPoint y: 79, endPoint x: 329, endPoint y: 86, distance: 7.4
click at [329, 86] on div "Factura C: 149 - 11945" at bounding box center [328, 88] width 65 height 14
click at [93, 83] on icon at bounding box center [93, 87] width 9 height 9
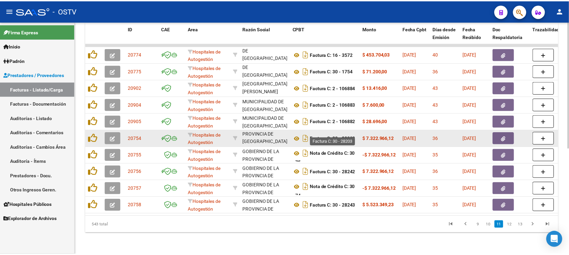
scroll to position [16, 0]
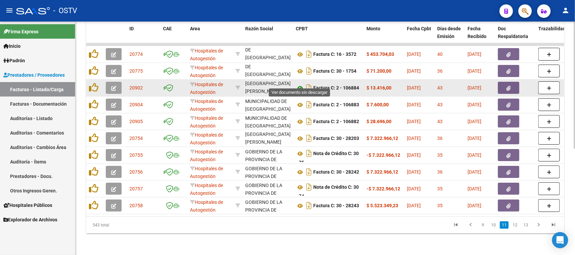
click at [300, 84] on icon at bounding box center [300, 88] width 9 height 8
drag, startPoint x: 332, startPoint y: 80, endPoint x: 392, endPoint y: 78, distance: 59.7
click at [507, 86] on icon "button" at bounding box center [509, 88] width 4 height 5
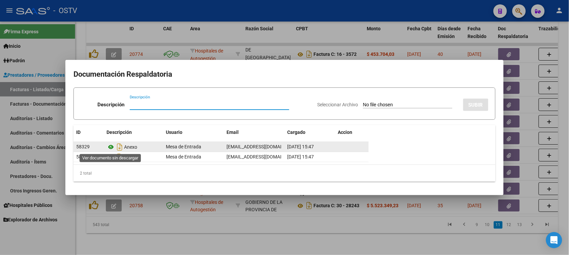
click at [111, 147] on icon at bounding box center [110, 147] width 9 height 8
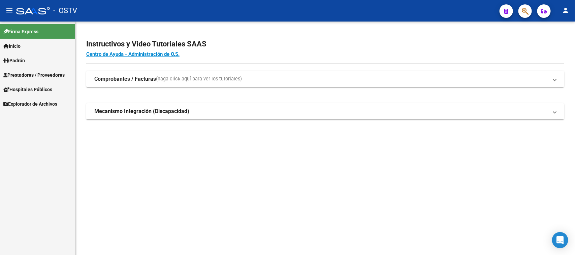
click at [33, 74] on span "Prestadores / Proveedores" at bounding box center [33, 74] width 61 height 7
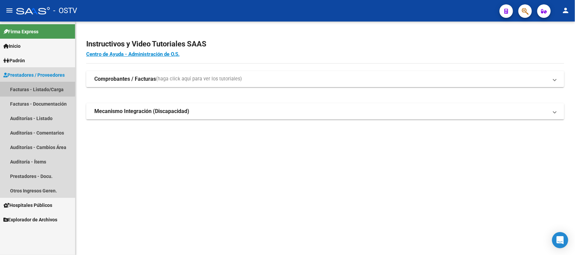
click at [33, 88] on link "Facturas - Listado/Carga" at bounding box center [37, 89] width 75 height 14
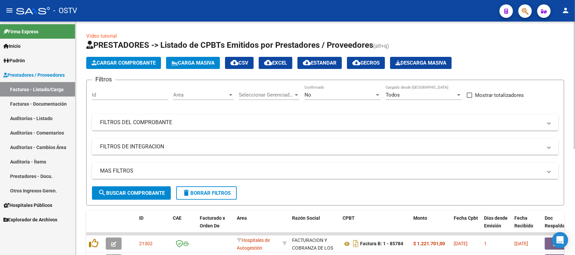
click at [205, 94] on span "Area" at bounding box center [200, 95] width 55 height 6
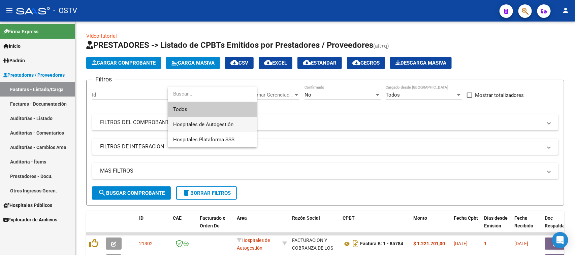
click at [205, 125] on span "Hospitales de Autogestión" at bounding box center [203, 125] width 60 height 6
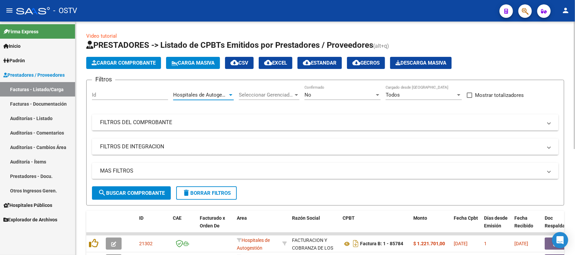
click at [153, 194] on span "search Buscar Comprobante" at bounding box center [131, 193] width 67 height 6
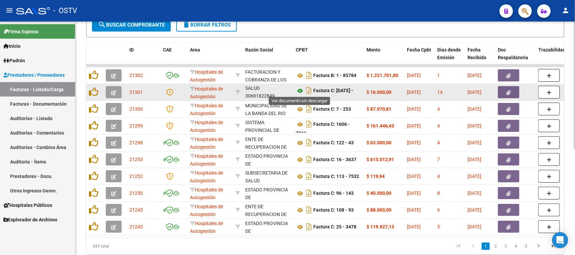
scroll to position [4, 0]
click at [300, 85] on icon at bounding box center [300, 87] width 9 height 8
click at [510, 94] on span "button" at bounding box center [509, 92] width 4 height 6
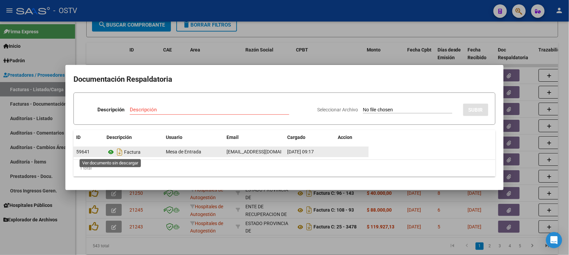
click at [112, 152] on icon at bounding box center [110, 152] width 9 height 8
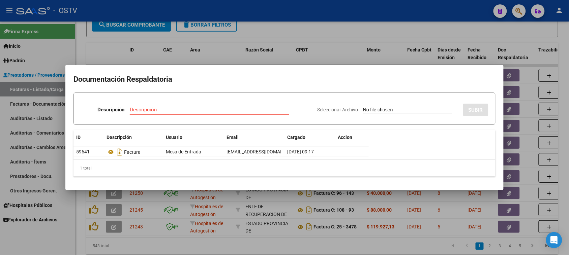
click at [259, 57] on div at bounding box center [284, 127] width 569 height 255
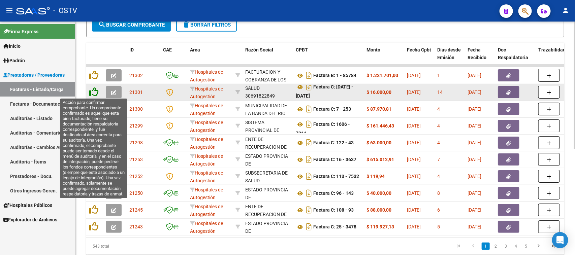
click at [90, 89] on icon at bounding box center [93, 91] width 9 height 9
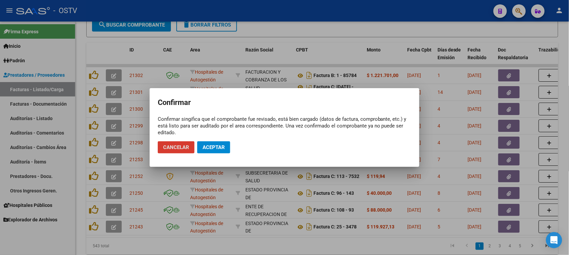
click at [219, 145] on span "Aceptar" at bounding box center [213, 148] width 22 height 6
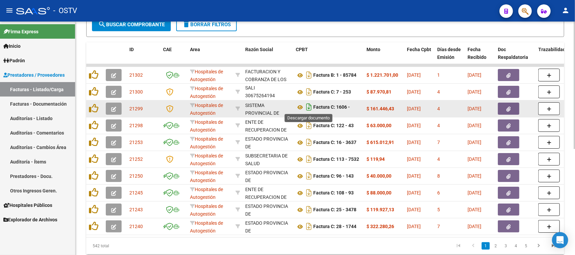
scroll to position [0, 0]
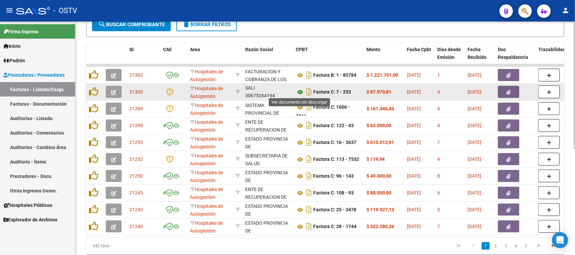
click at [300, 90] on icon at bounding box center [300, 92] width 9 height 8
drag, startPoint x: 346, startPoint y: 93, endPoint x: 392, endPoint y: 88, distance: 45.7
click at [502, 90] on button "button" at bounding box center [509, 92] width 22 height 12
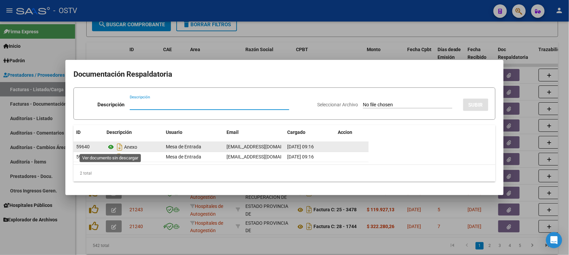
click at [111, 148] on icon at bounding box center [110, 147] width 9 height 8
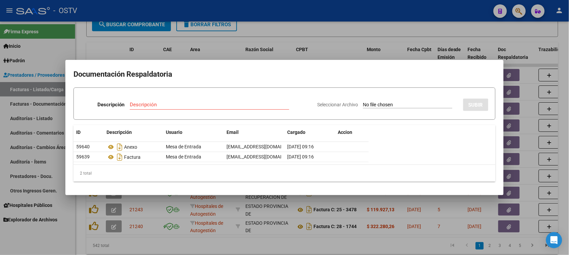
click at [345, 43] on div at bounding box center [284, 127] width 569 height 255
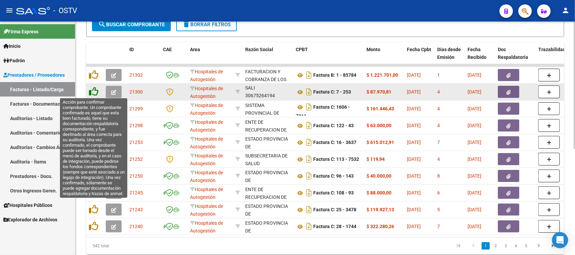
click at [92, 92] on icon at bounding box center [93, 91] width 9 height 9
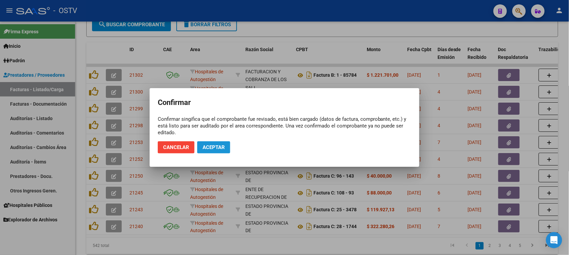
click at [215, 152] on button "Aceptar" at bounding box center [213, 148] width 33 height 12
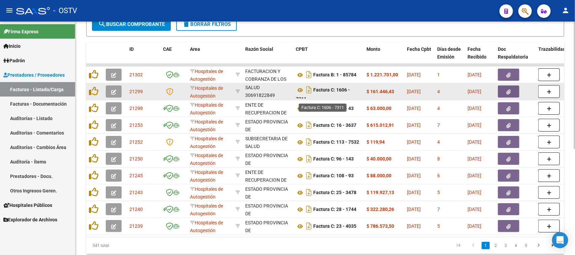
scroll to position [4, 0]
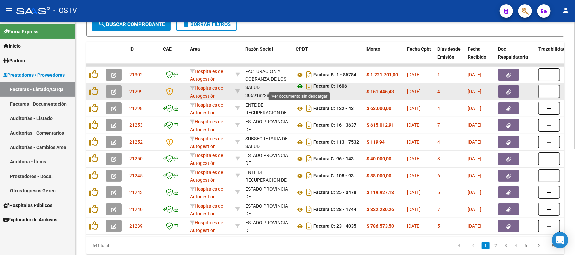
click at [302, 85] on icon at bounding box center [300, 87] width 9 height 8
click at [504, 93] on button "button" at bounding box center [509, 92] width 22 height 12
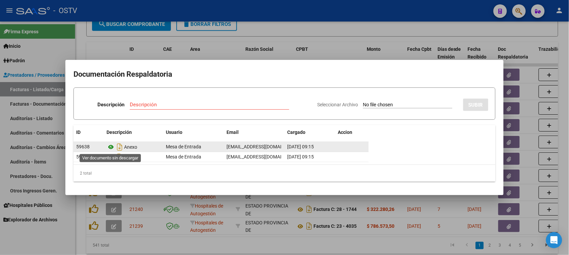
click at [111, 147] on icon at bounding box center [110, 147] width 9 height 8
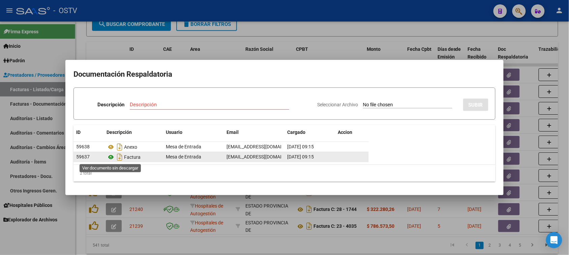
click at [112, 159] on icon at bounding box center [110, 157] width 9 height 8
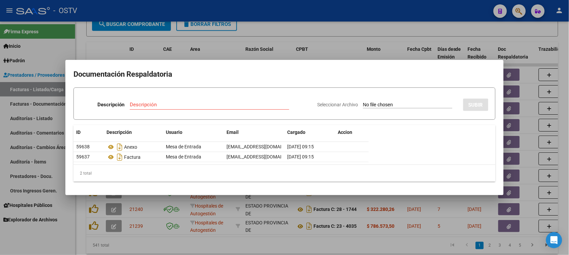
click at [340, 51] on div at bounding box center [284, 127] width 569 height 255
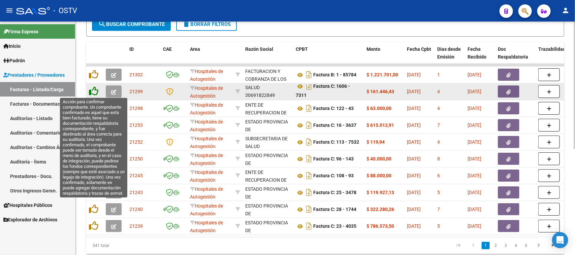
click at [93, 89] on icon at bounding box center [93, 91] width 9 height 9
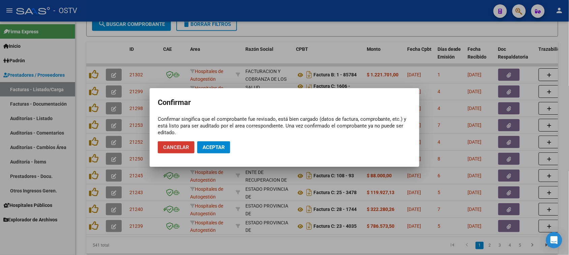
click at [208, 147] on span "Aceptar" at bounding box center [213, 148] width 22 height 6
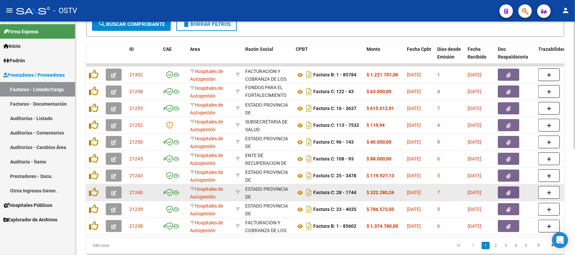
scroll to position [0, 0]
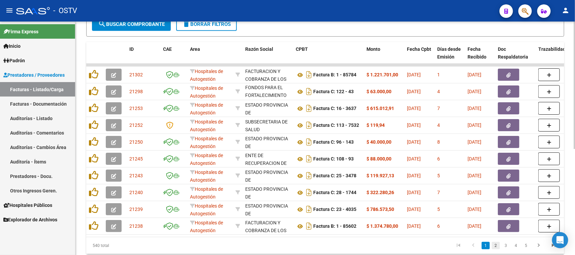
click at [497, 250] on link "2" at bounding box center [496, 245] width 8 height 7
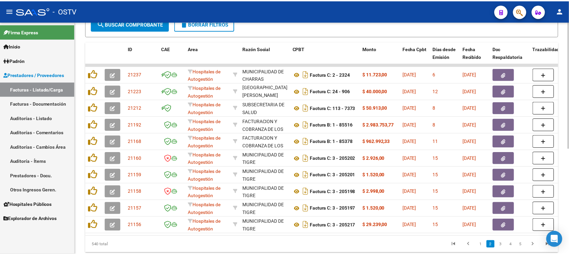
scroll to position [9, 0]
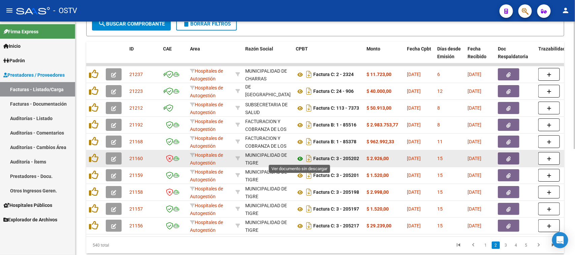
click at [299, 158] on icon at bounding box center [300, 159] width 9 height 8
drag, startPoint x: 346, startPoint y: 158, endPoint x: 391, endPoint y: 158, distance: 45.1
click at [514, 158] on button "button" at bounding box center [509, 159] width 22 height 12
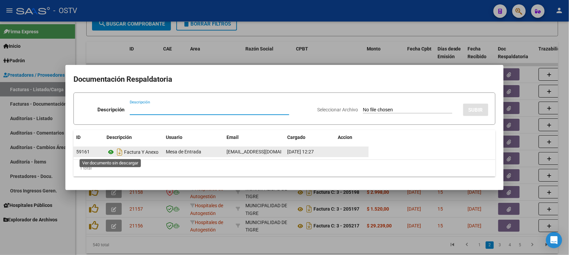
click at [110, 154] on icon at bounding box center [110, 152] width 9 height 8
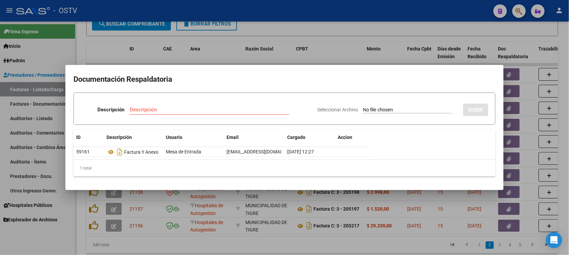
click at [322, 58] on div at bounding box center [284, 127] width 569 height 255
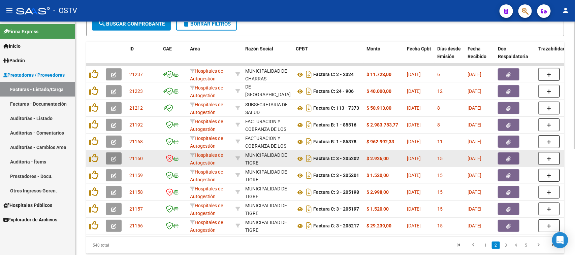
click at [117, 158] on button "button" at bounding box center [114, 159] width 16 height 12
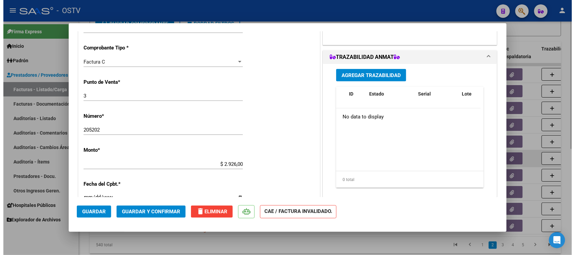
scroll to position [211, 0]
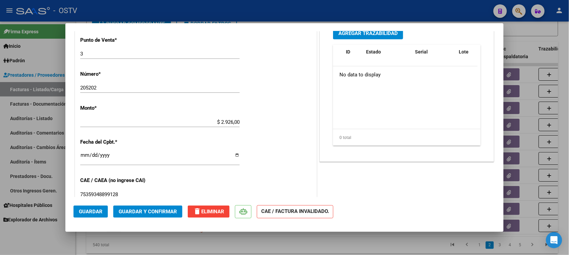
click at [218, 121] on input "$ 2.926,00" at bounding box center [159, 122] width 159 height 6
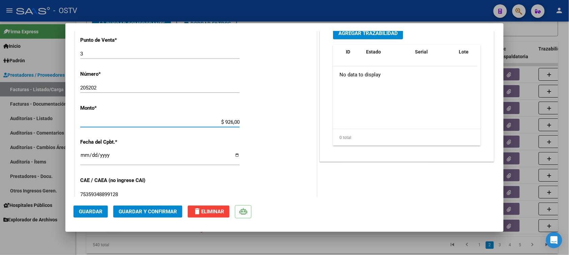
type input "$ 3.926,00"
click at [156, 214] on span "Guardar y Confirmar" at bounding box center [148, 212] width 58 height 6
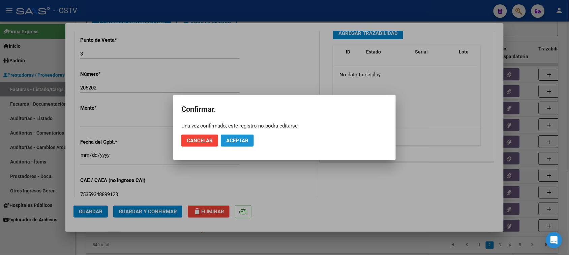
click at [233, 139] on span "Aceptar" at bounding box center [237, 141] width 22 height 6
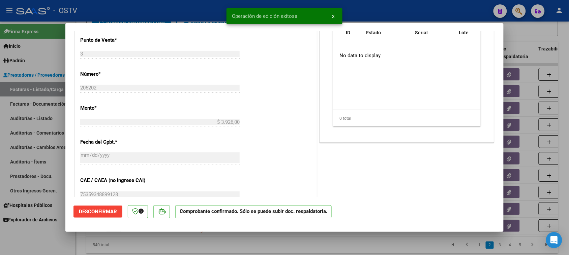
click at [309, 241] on div at bounding box center [284, 127] width 569 height 255
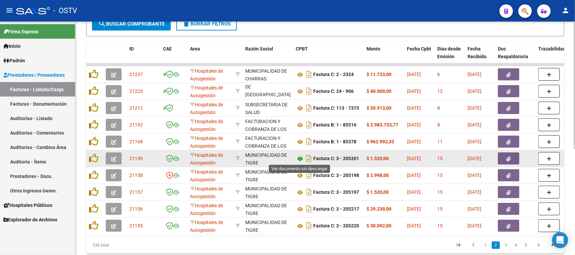
click at [301, 158] on icon at bounding box center [300, 159] width 9 height 8
drag, startPoint x: 324, startPoint y: 159, endPoint x: 401, endPoint y: 159, distance: 76.5
click at [513, 159] on button "button" at bounding box center [509, 159] width 22 height 12
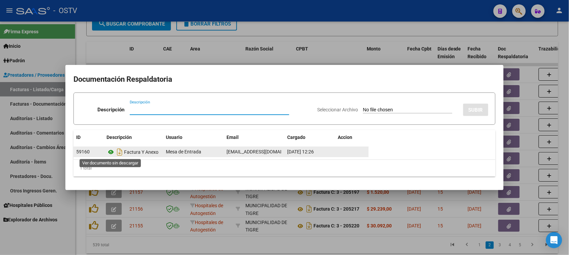
click at [111, 150] on icon at bounding box center [110, 152] width 9 height 8
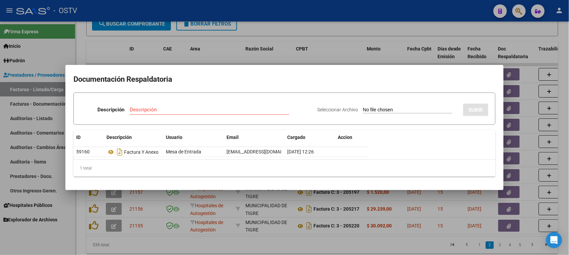
click at [384, 200] on div at bounding box center [284, 127] width 569 height 255
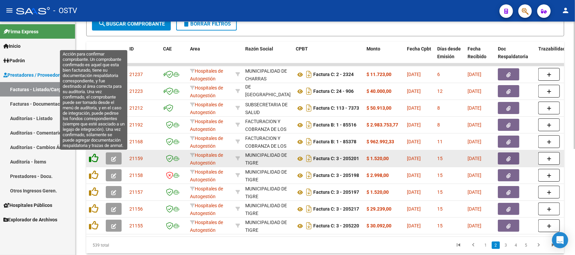
click at [91, 158] on icon at bounding box center [93, 158] width 9 height 9
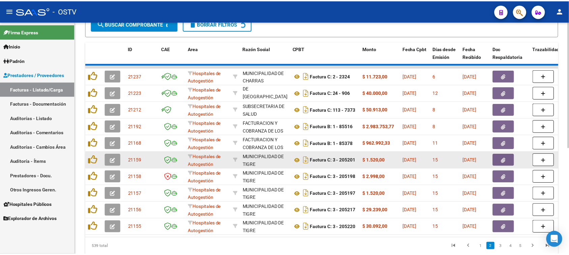
scroll to position [170, 0]
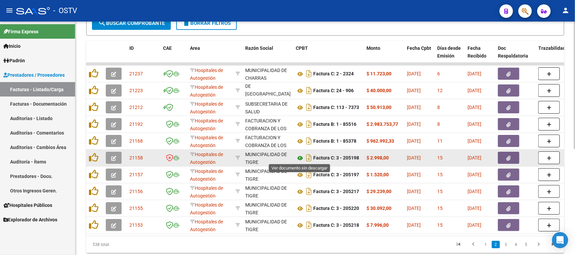
click at [301, 157] on icon at bounding box center [300, 158] width 9 height 8
drag, startPoint x: 372, startPoint y: 157, endPoint x: 420, endPoint y: 157, distance: 48.9
click at [520, 157] on div at bounding box center [515, 158] width 35 height 12
click at [514, 157] on button "button" at bounding box center [509, 158] width 22 height 12
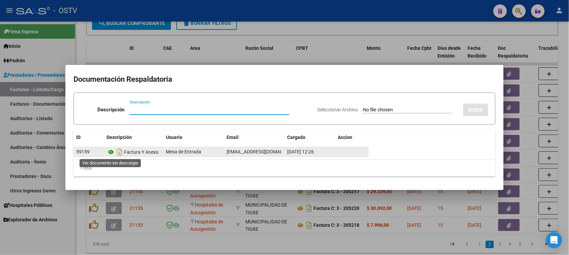
click at [111, 153] on icon at bounding box center [110, 152] width 9 height 8
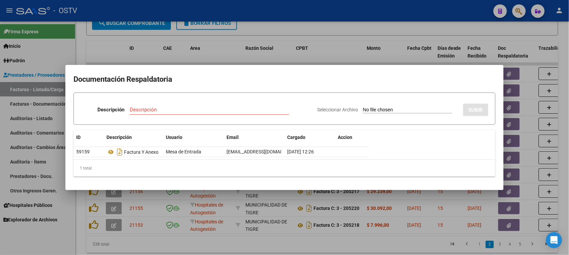
click at [305, 238] on div at bounding box center [284, 127] width 569 height 255
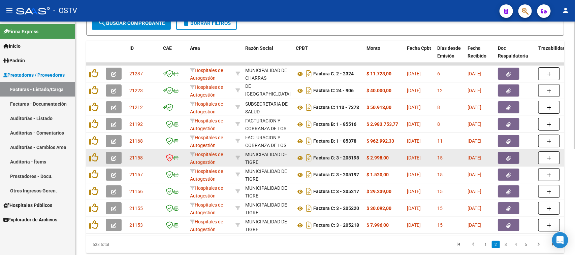
click at [119, 159] on button "button" at bounding box center [114, 158] width 16 height 12
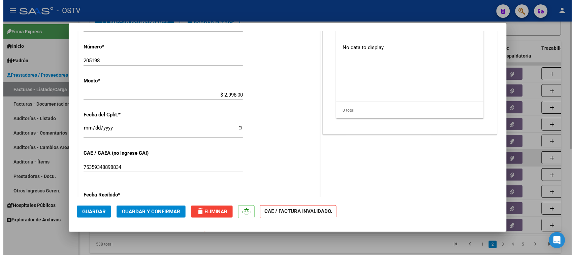
scroll to position [295, 0]
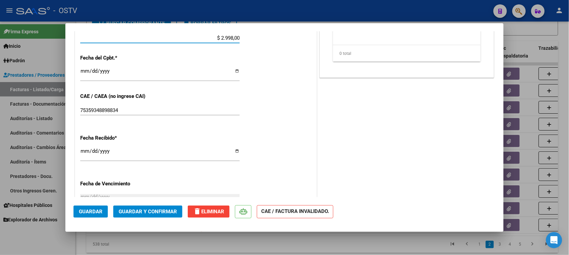
click at [217, 37] on input "$ 2.998,00" at bounding box center [159, 38] width 159 height 6
type input "$ 3.998,00"
click at [152, 212] on span "Guardar y Confirmar" at bounding box center [148, 212] width 58 height 6
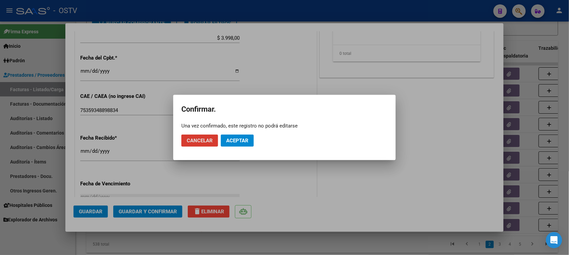
click at [242, 143] on span "Aceptar" at bounding box center [237, 141] width 22 height 6
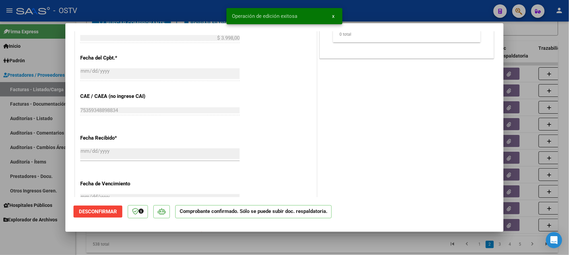
click at [307, 240] on div at bounding box center [284, 127] width 569 height 255
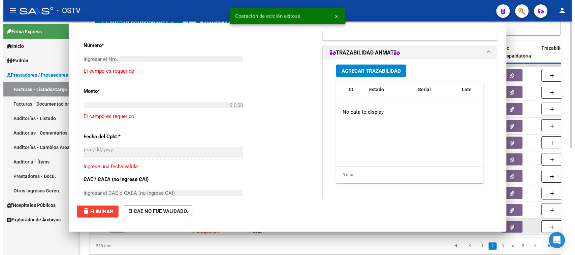
scroll to position [0, 0]
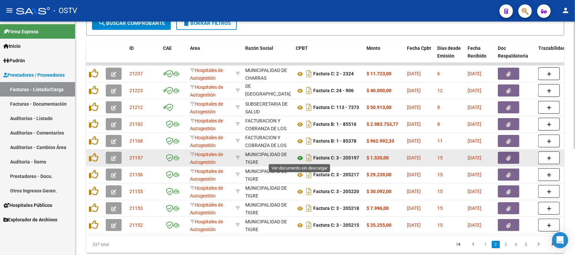
click at [300, 157] on icon at bounding box center [300, 158] width 9 height 8
drag, startPoint x: 333, startPoint y: 158, endPoint x: 380, endPoint y: 158, distance: 46.8
click at [504, 157] on button "button" at bounding box center [509, 158] width 22 height 12
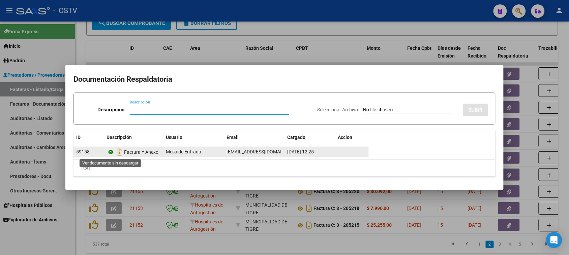
click at [109, 151] on icon at bounding box center [110, 152] width 9 height 8
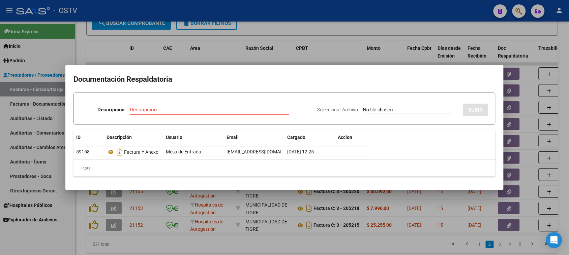
click at [352, 240] on div at bounding box center [284, 127] width 569 height 255
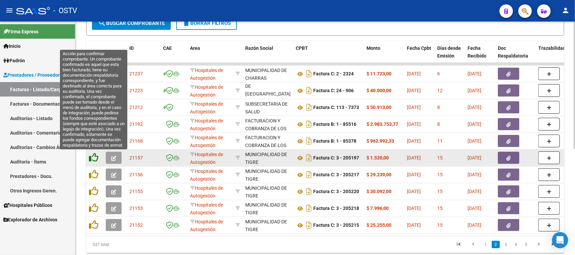
click at [92, 158] on icon at bounding box center [93, 157] width 9 height 9
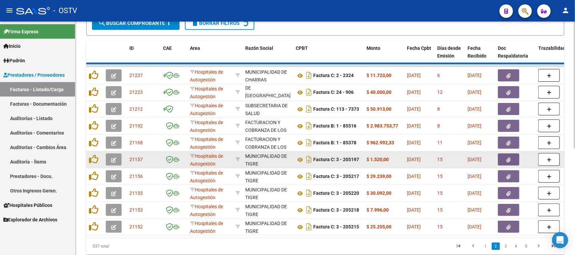
scroll to position [170, 0]
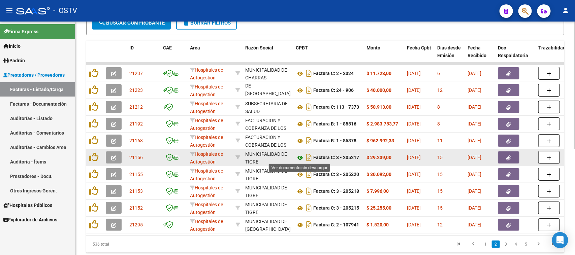
click at [299, 156] on icon at bounding box center [300, 158] width 9 height 8
drag, startPoint x: 317, startPoint y: 157, endPoint x: 433, endPoint y: 155, distance: 116.6
click at [504, 156] on button "button" at bounding box center [509, 158] width 22 height 12
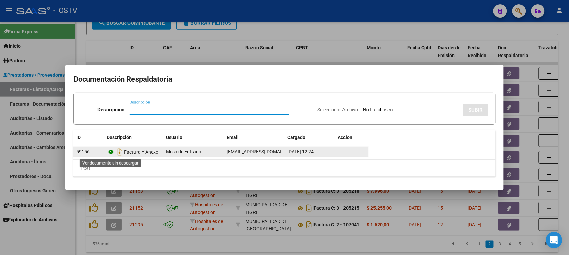
click at [112, 152] on icon at bounding box center [110, 152] width 9 height 8
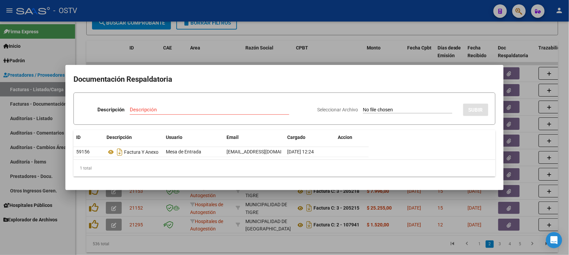
click at [378, 245] on div at bounding box center [284, 127] width 569 height 255
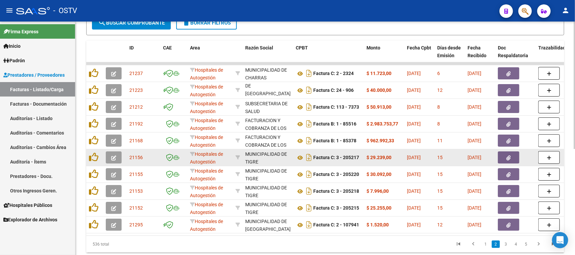
drag, startPoint x: 334, startPoint y: 156, endPoint x: 369, endPoint y: 156, distance: 35.4
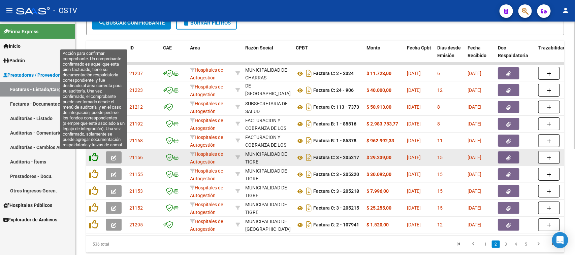
click at [95, 157] on icon at bounding box center [93, 157] width 9 height 9
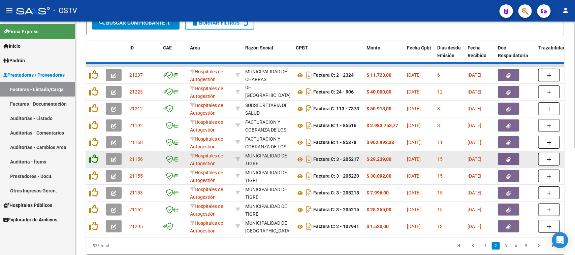
scroll to position [171, 0]
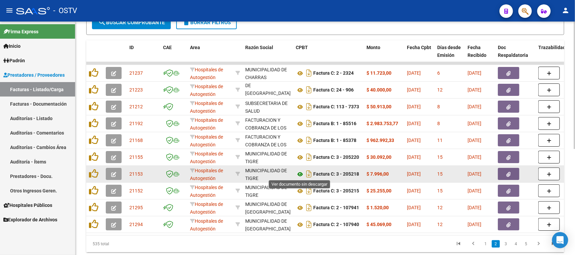
click at [301, 174] on icon at bounding box center [300, 174] width 9 height 8
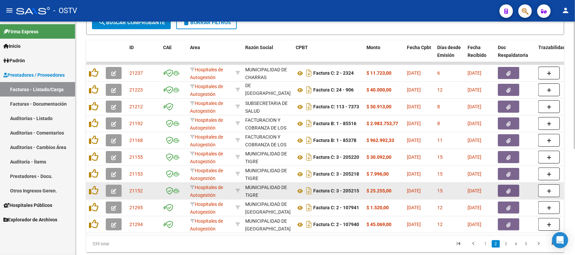
drag, startPoint x: 327, startPoint y: 190, endPoint x: 402, endPoint y: 186, distance: 74.9
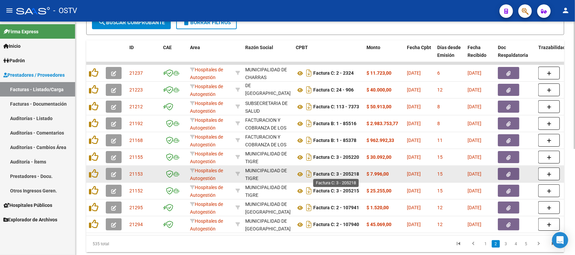
click at [357, 174] on strong "Factura C: 3 - 205218" at bounding box center [336, 174] width 46 height 5
click at [299, 173] on icon at bounding box center [300, 174] width 9 height 8
drag, startPoint x: 341, startPoint y: 173, endPoint x: 459, endPoint y: 173, distance: 117.9
click at [510, 173] on icon "button" at bounding box center [509, 174] width 4 height 5
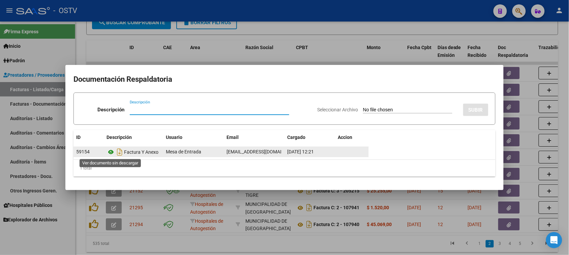
click at [112, 153] on icon at bounding box center [110, 152] width 9 height 8
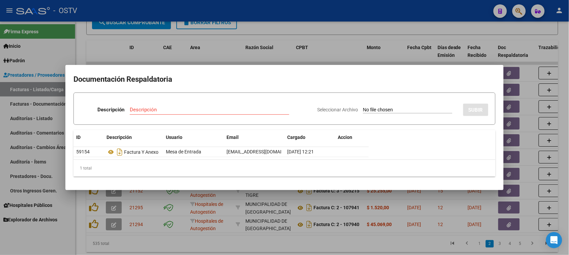
click at [363, 237] on div at bounding box center [284, 127] width 569 height 255
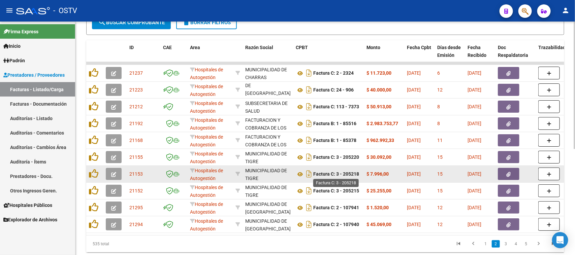
drag, startPoint x: 356, startPoint y: 174, endPoint x: 330, endPoint y: 174, distance: 26.3
click at [330, 174] on strong "Factura C: 3 - 205218" at bounding box center [336, 174] width 46 height 5
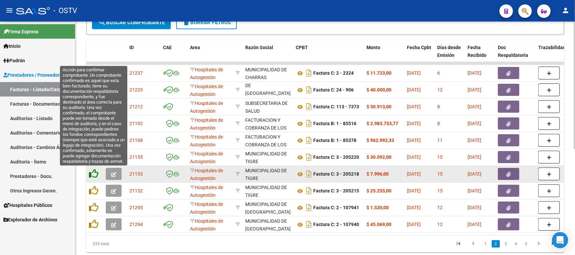
click at [93, 171] on icon at bounding box center [93, 173] width 9 height 9
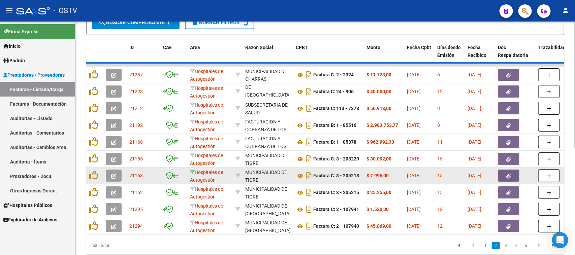
scroll to position [171, 0]
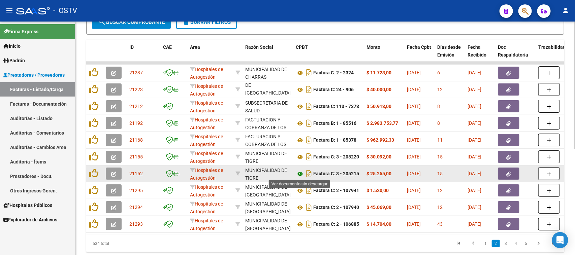
click at [301, 172] on icon at bounding box center [300, 174] width 9 height 8
drag, startPoint x: 348, startPoint y: 171, endPoint x: 466, endPoint y: 169, distance: 118.3
click at [516, 175] on button "button" at bounding box center [509, 174] width 22 height 12
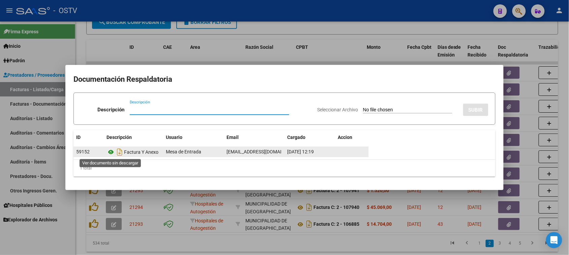
click at [111, 151] on icon at bounding box center [110, 152] width 9 height 8
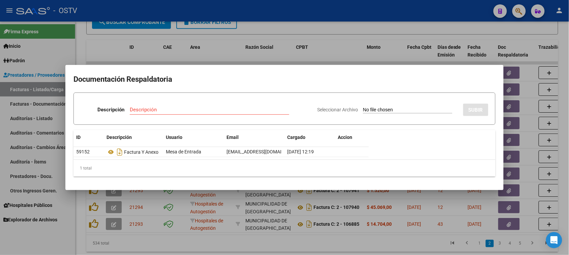
click at [350, 46] on div at bounding box center [284, 127] width 569 height 255
